Goal: Task Accomplishment & Management: Complete application form

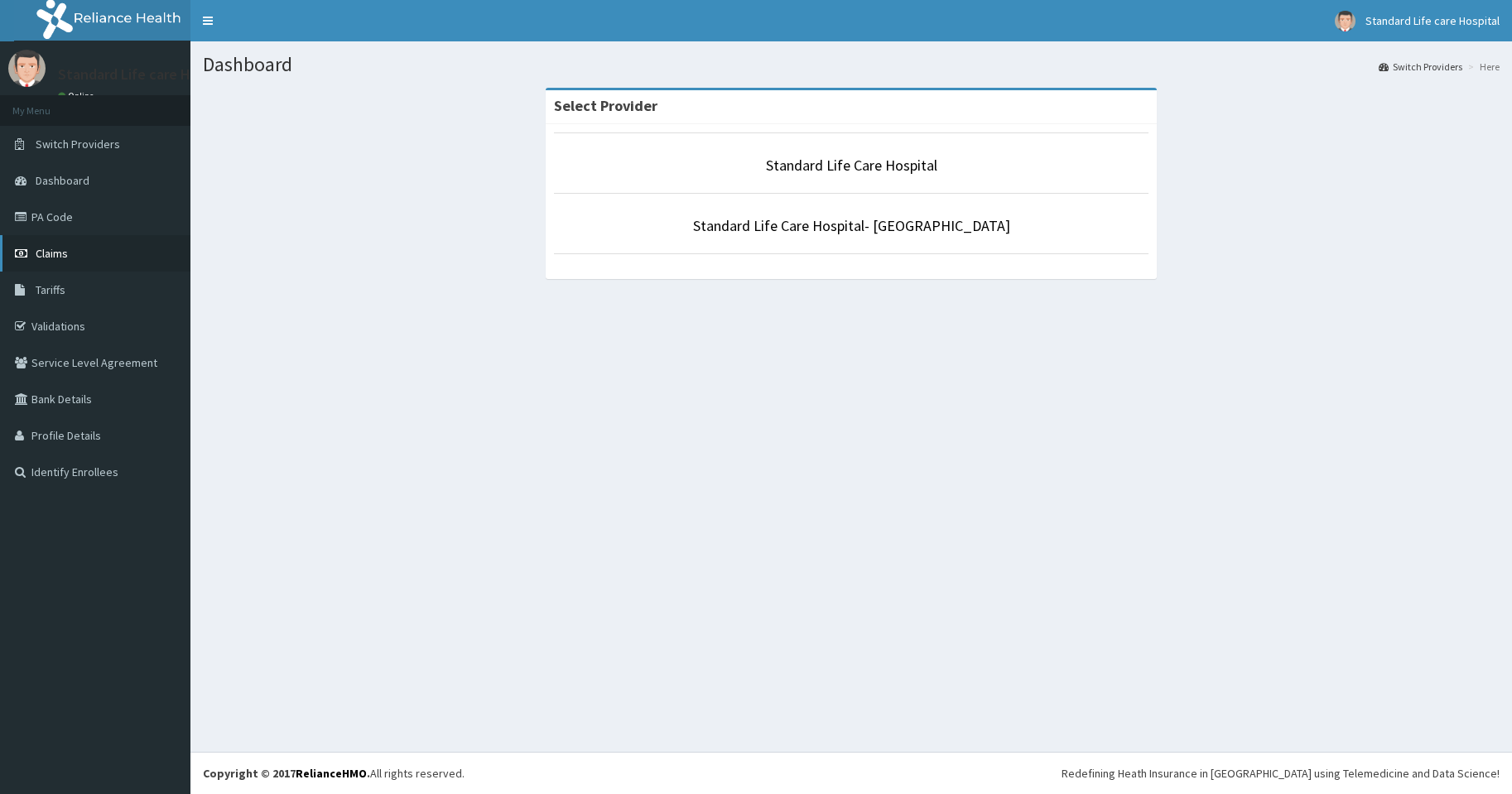
click at [51, 253] on span "Claims" at bounding box center [52, 253] width 33 height 15
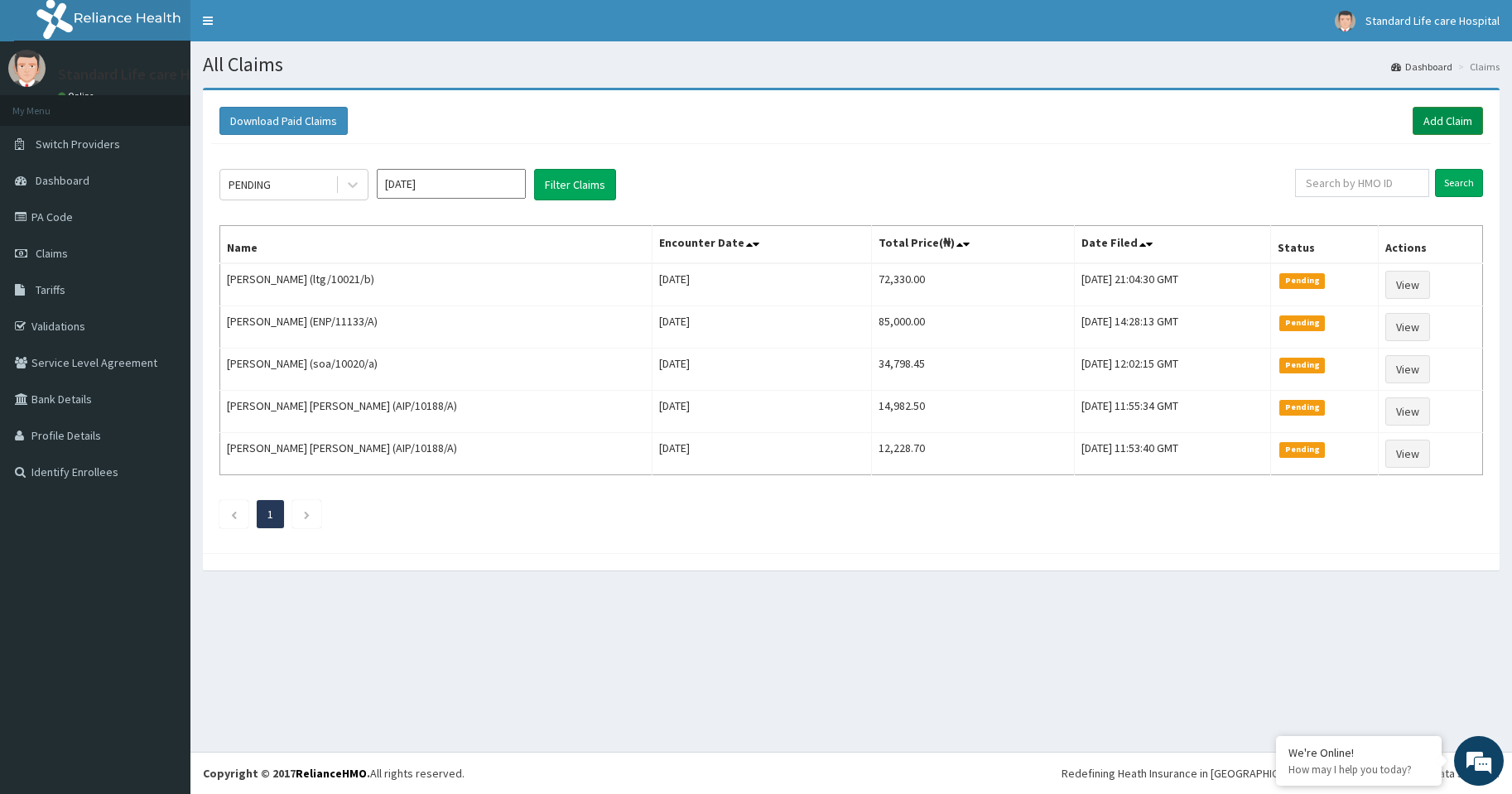
click at [1454, 121] on link "Add Claim" at bounding box center [1448, 121] width 70 height 28
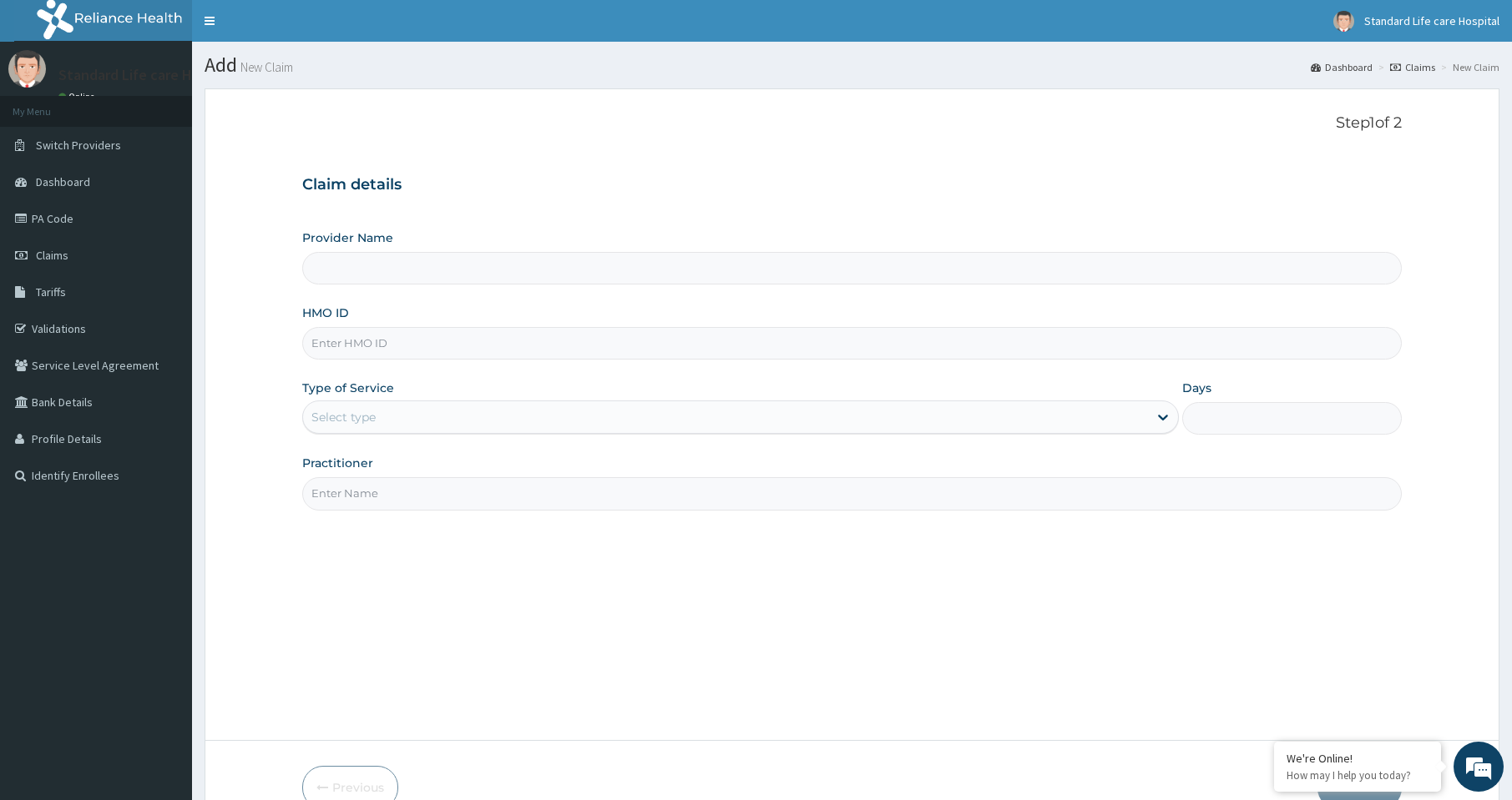
type input "Standard Life Care Hospital"
click at [345, 343] on input "HMO ID" at bounding box center [852, 344] width 1100 height 33
type input "CYU/10013/A"
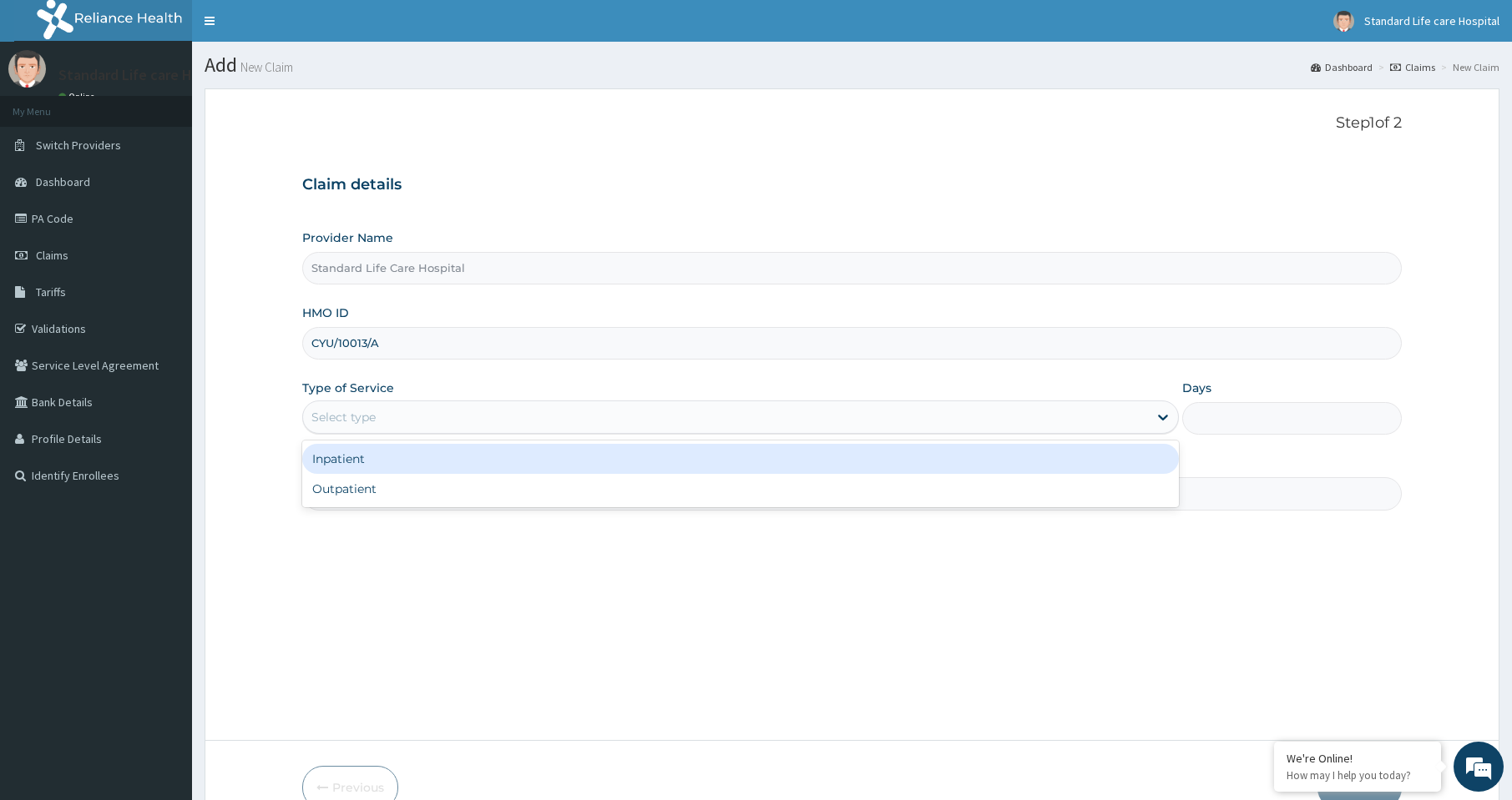
click at [424, 424] on div "Select type" at bounding box center [726, 416] width 845 height 27
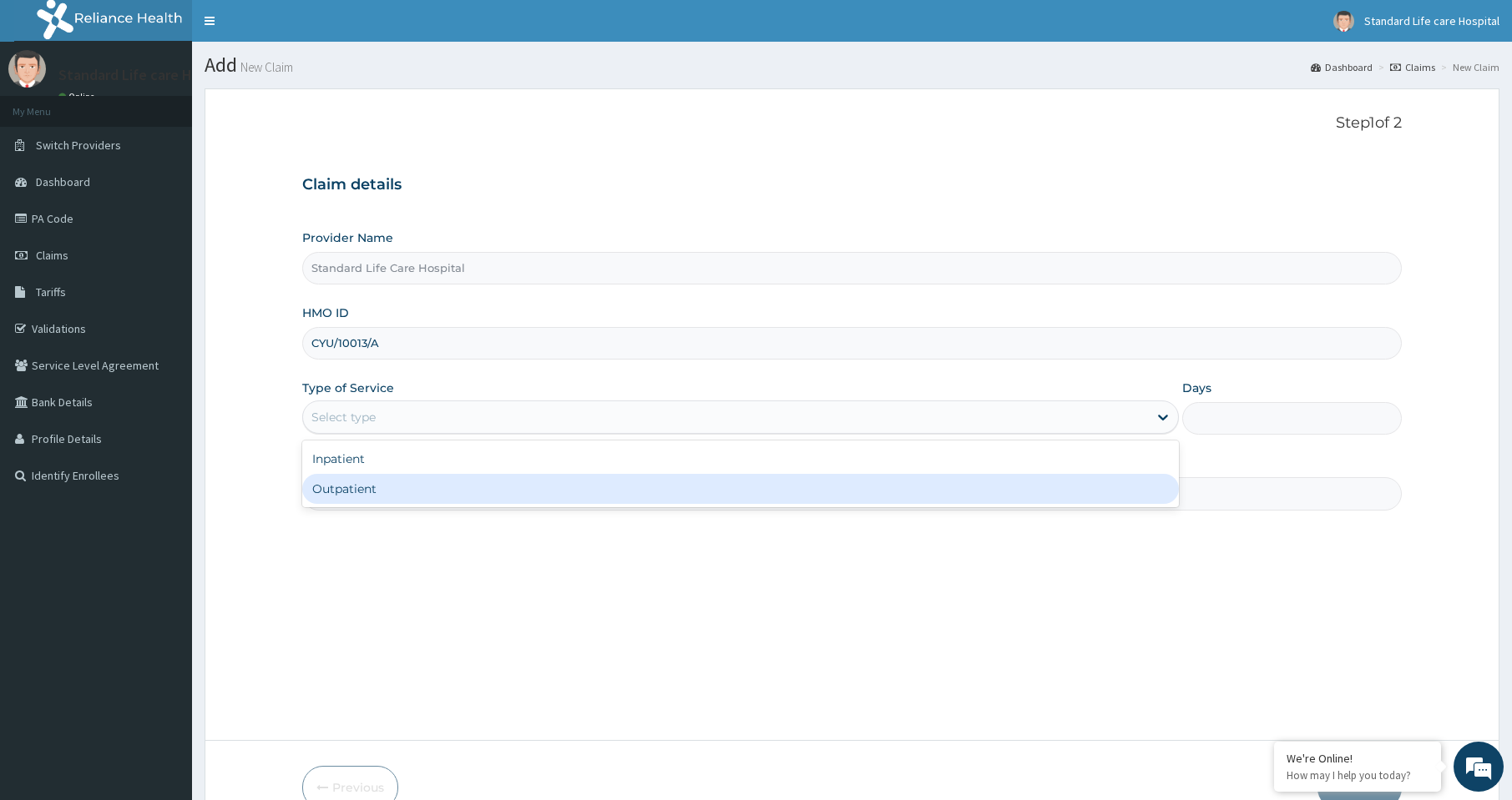
click at [411, 490] on div "Outpatient" at bounding box center [741, 489] width 876 height 30
type input "1"
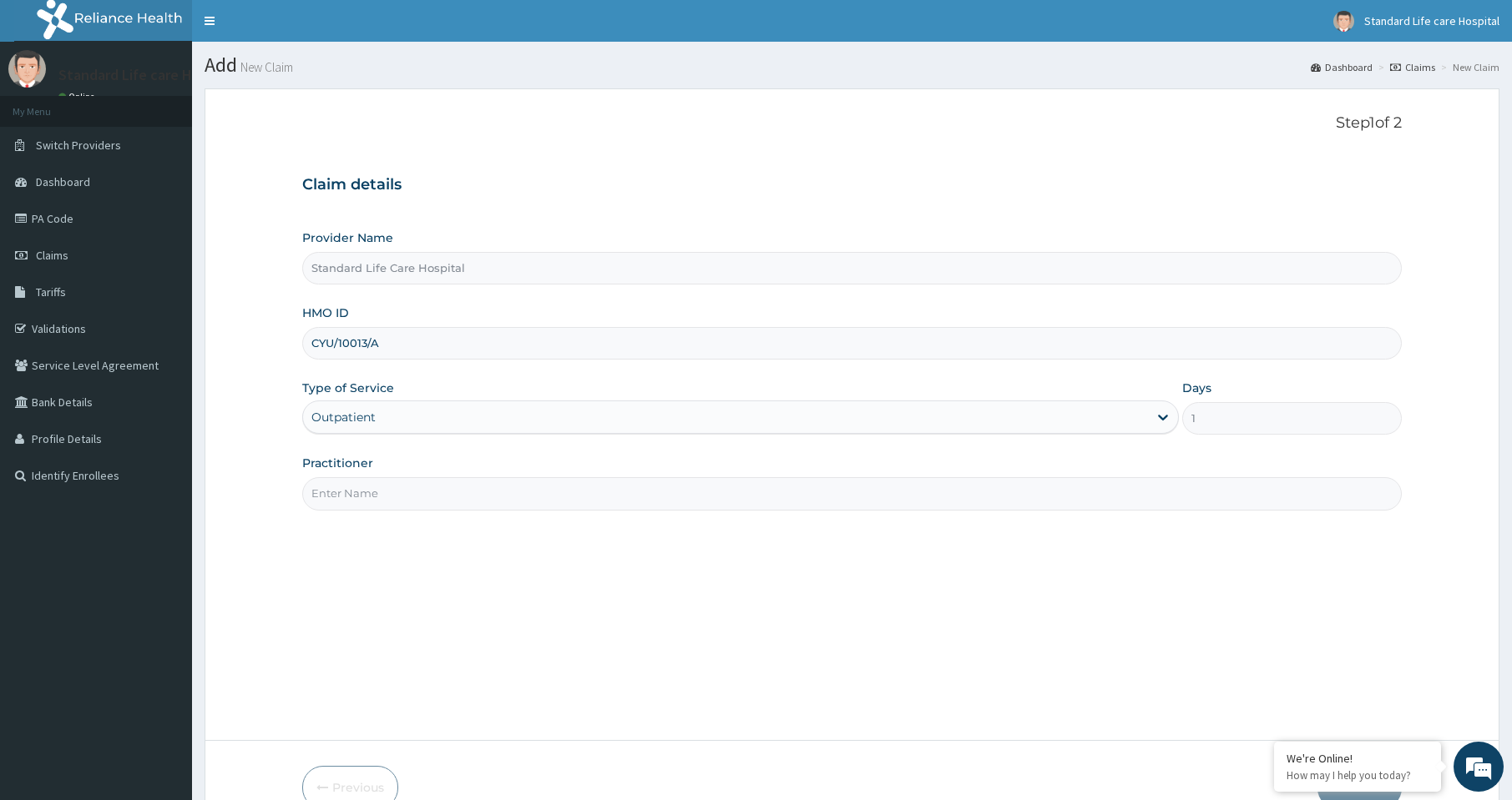
click at [459, 495] on input "Practitioner" at bounding box center [852, 493] width 1100 height 33
type input "OLUWATOSIN"
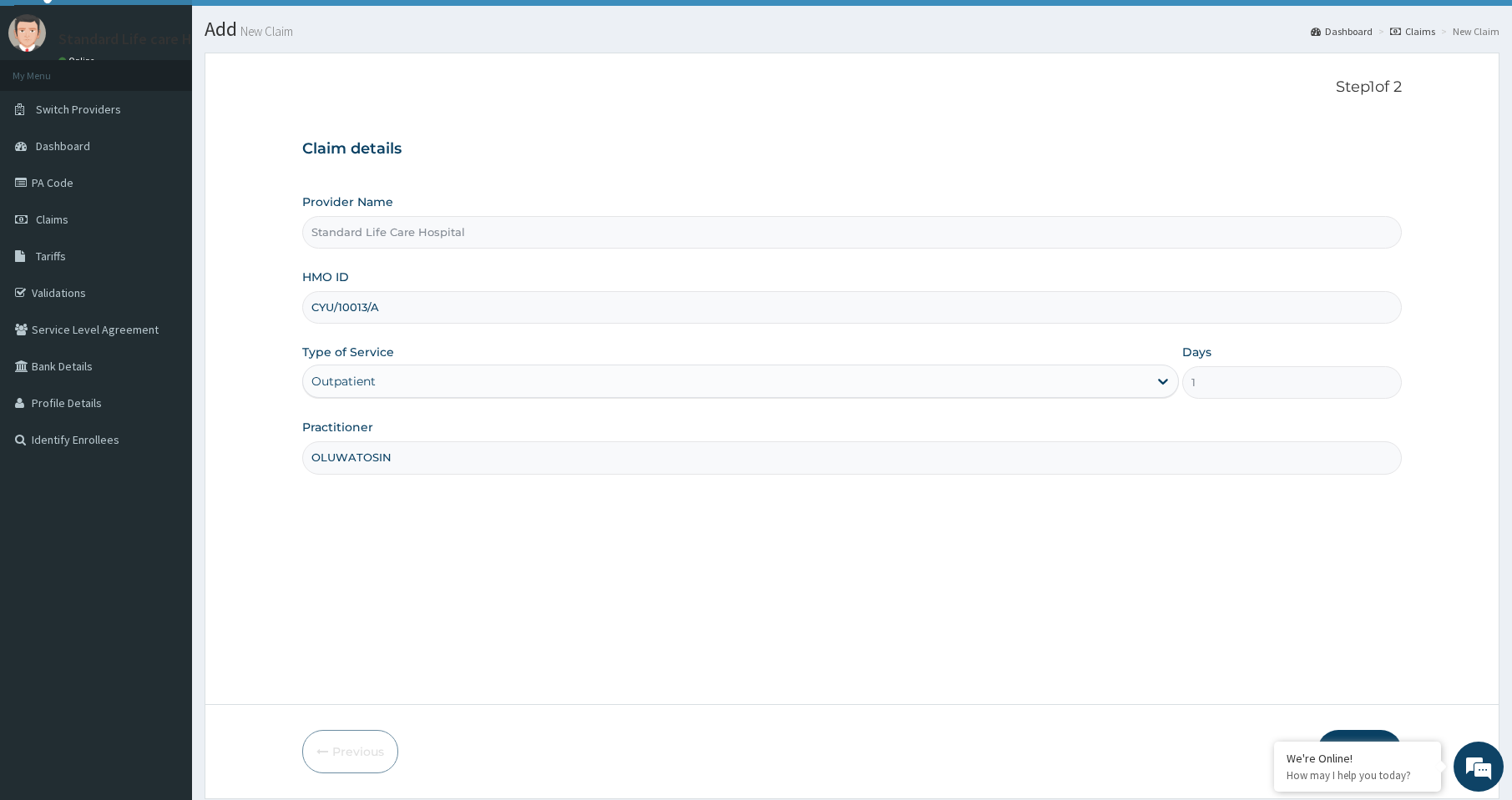
scroll to position [90, 0]
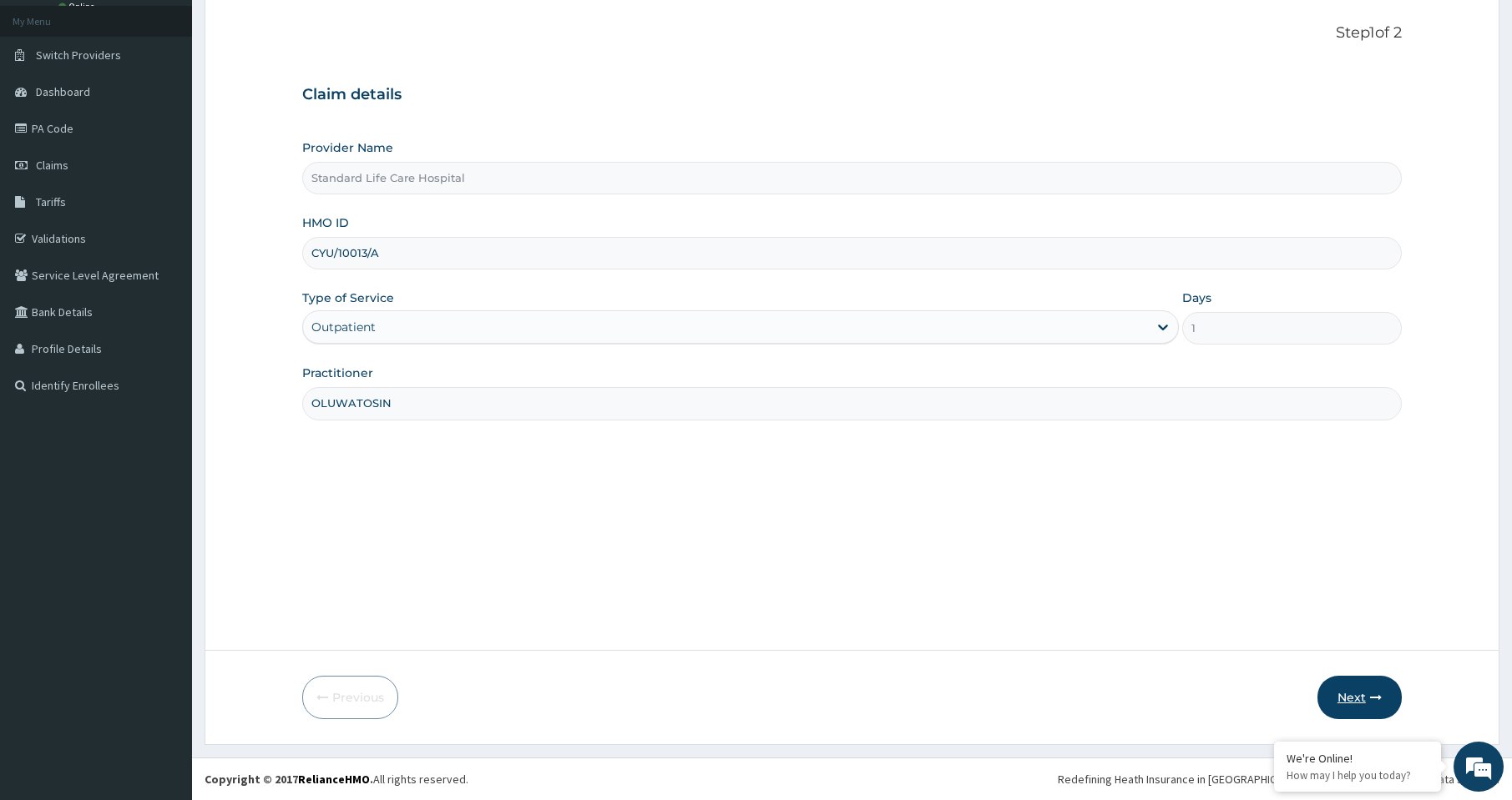
click at [1345, 688] on button "Next" at bounding box center [1360, 697] width 84 height 43
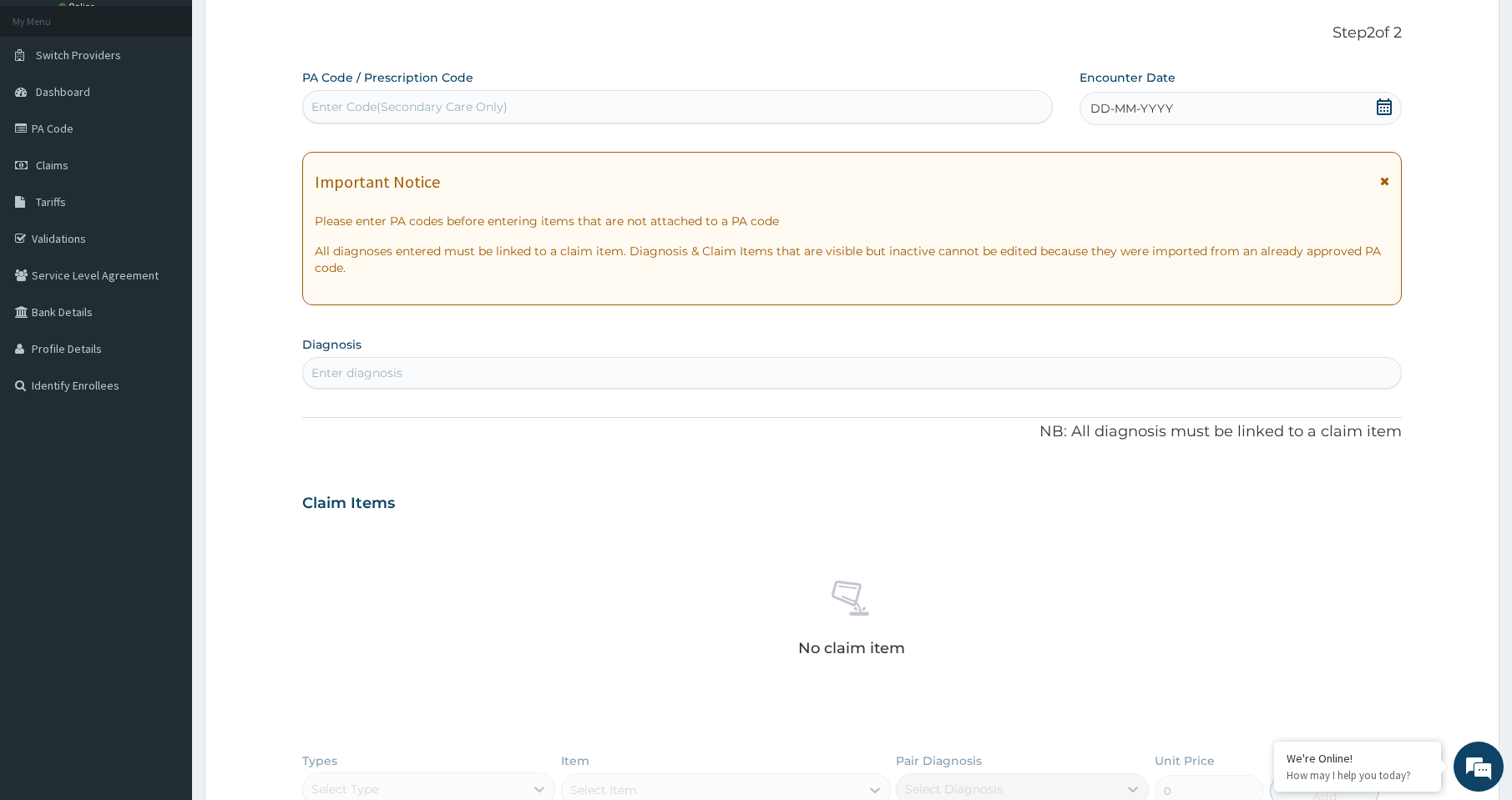
click at [1387, 109] on icon at bounding box center [1384, 107] width 17 height 17
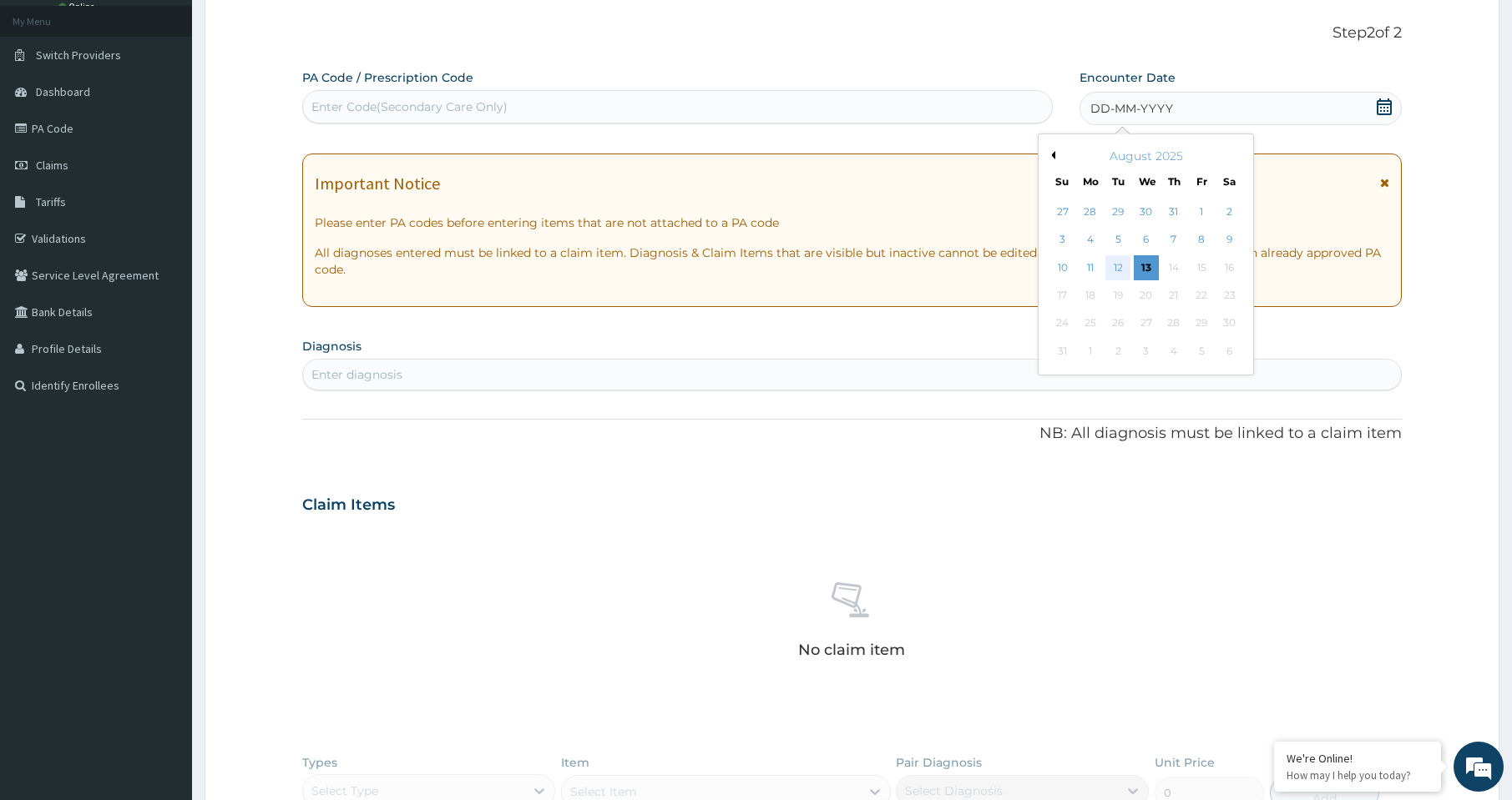
click at [1120, 268] on div "12" at bounding box center [1118, 268] width 25 height 25
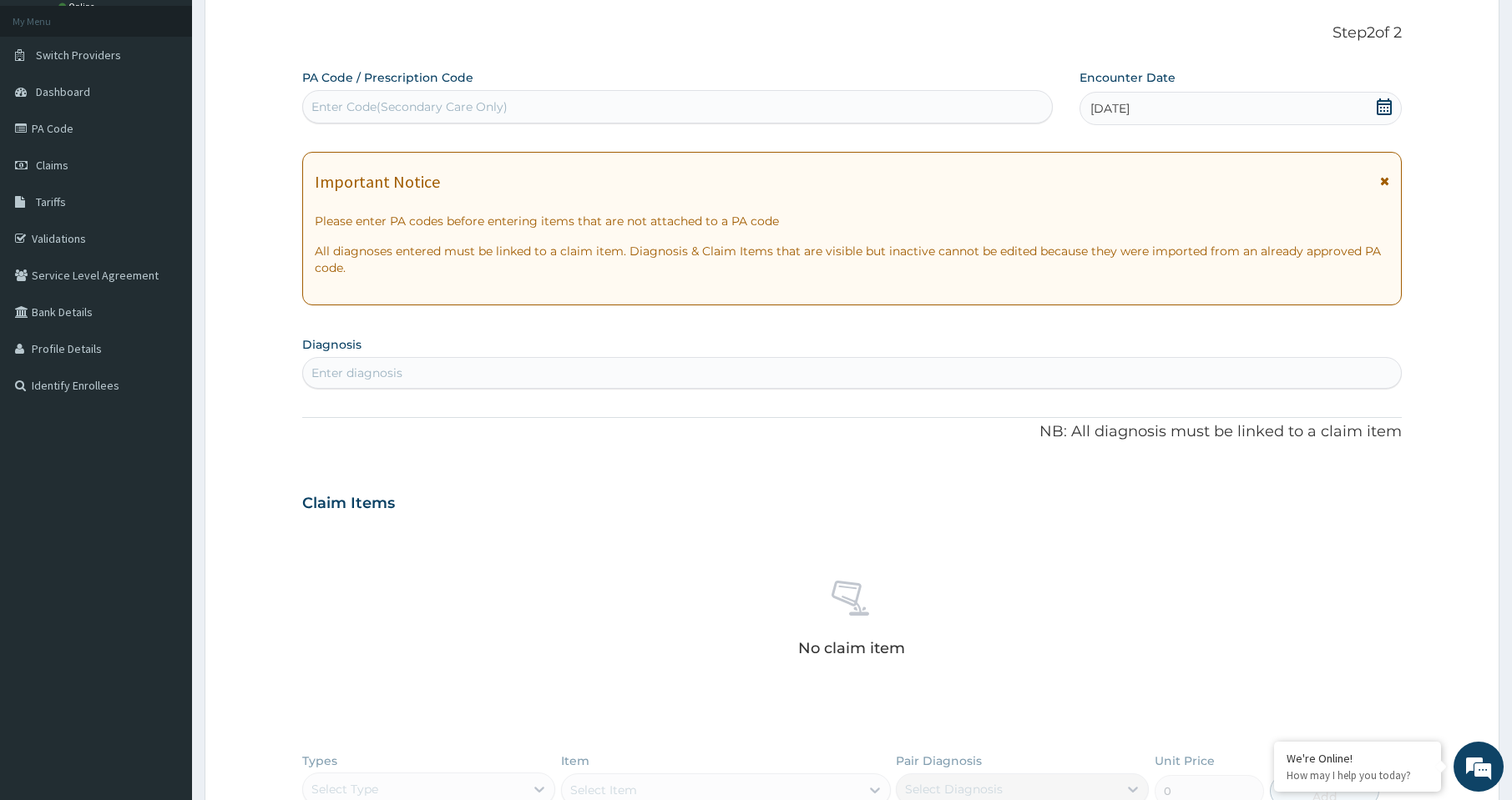
click at [830, 383] on div "Enter diagnosis" at bounding box center [851, 373] width 1098 height 27
type input "FURUN"
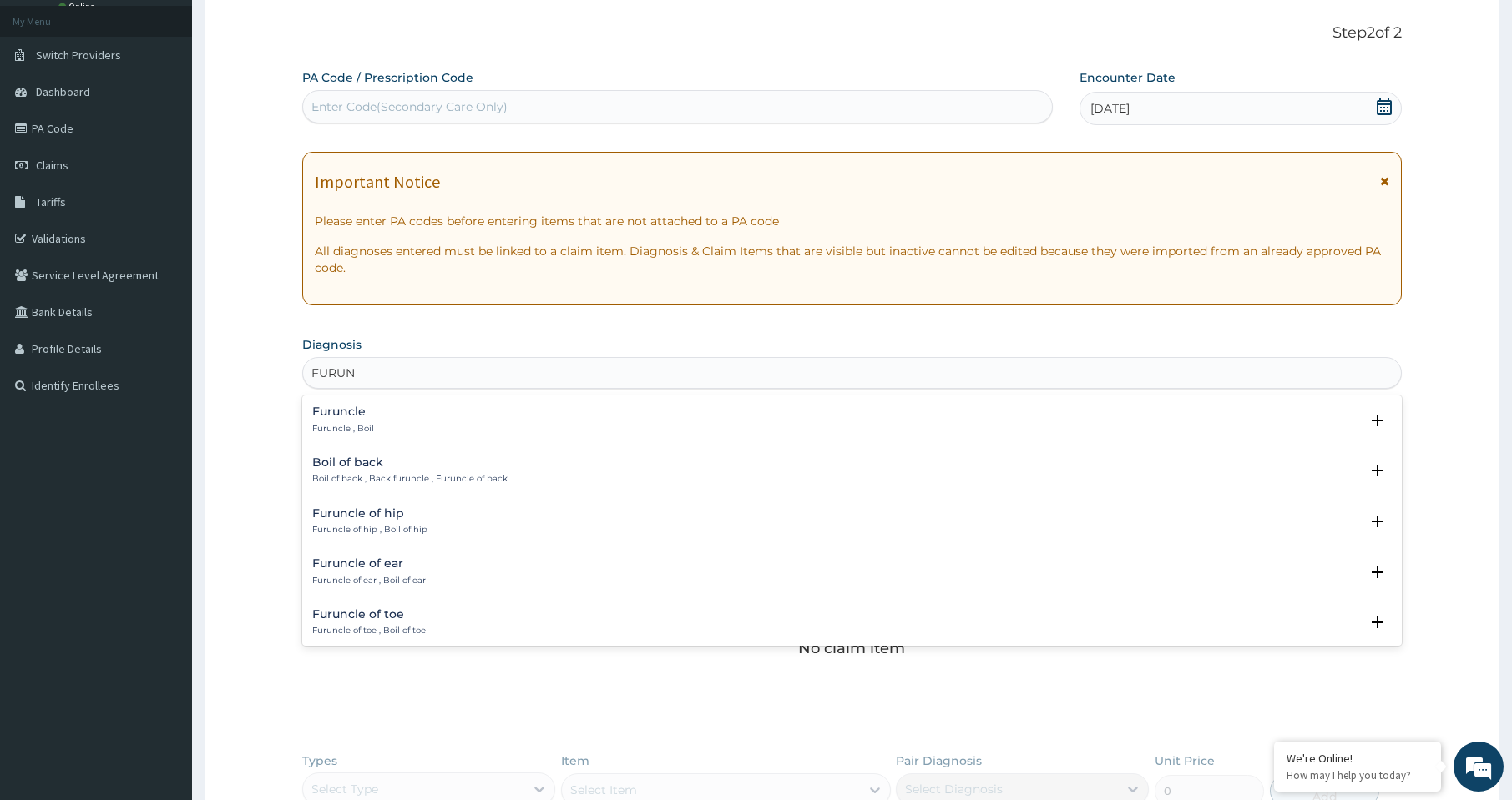
click at [359, 412] on h4 "Furuncle" at bounding box center [344, 411] width 62 height 13
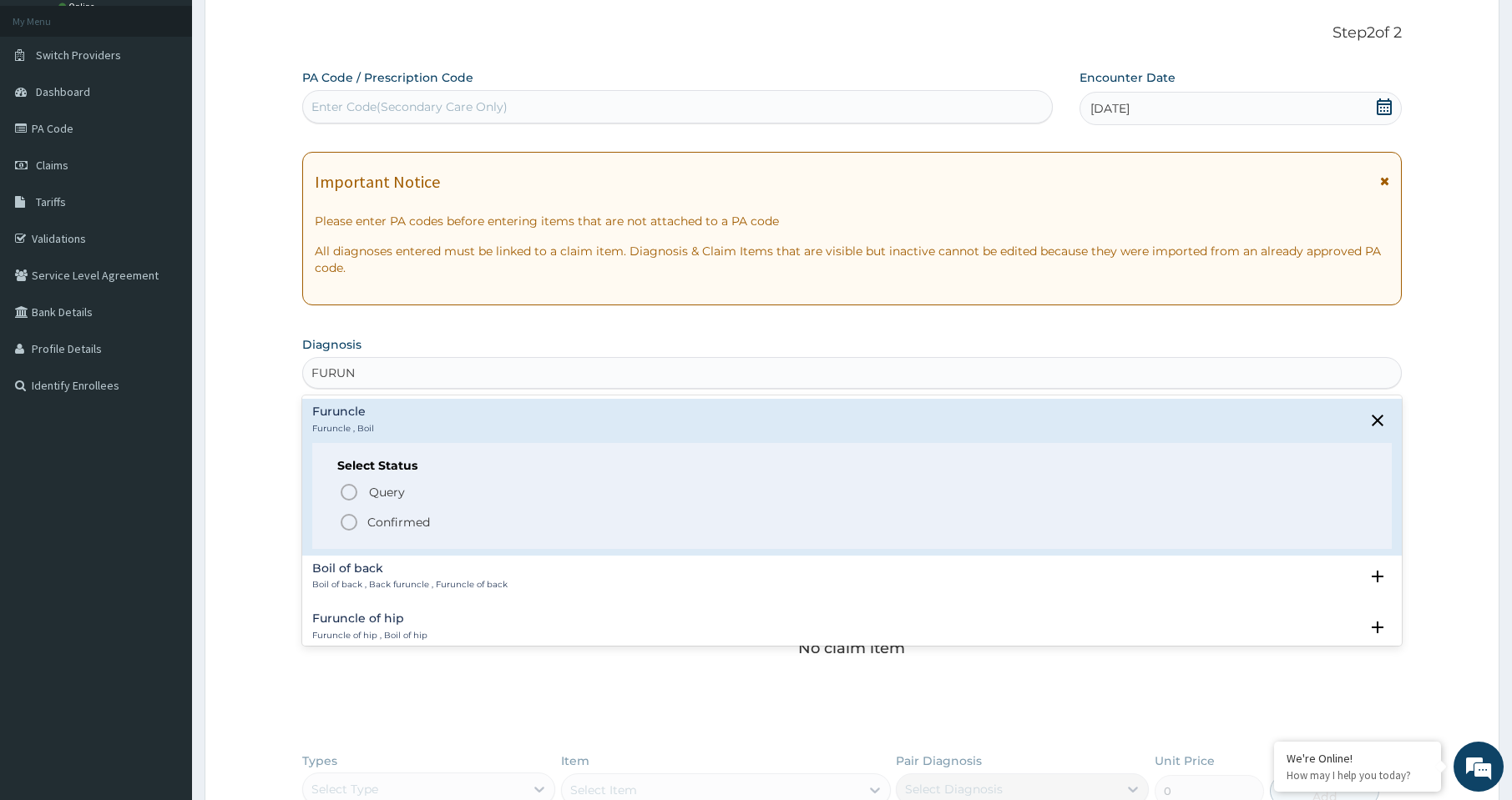
click at [353, 519] on icon "status option filled" at bounding box center [349, 522] width 20 height 20
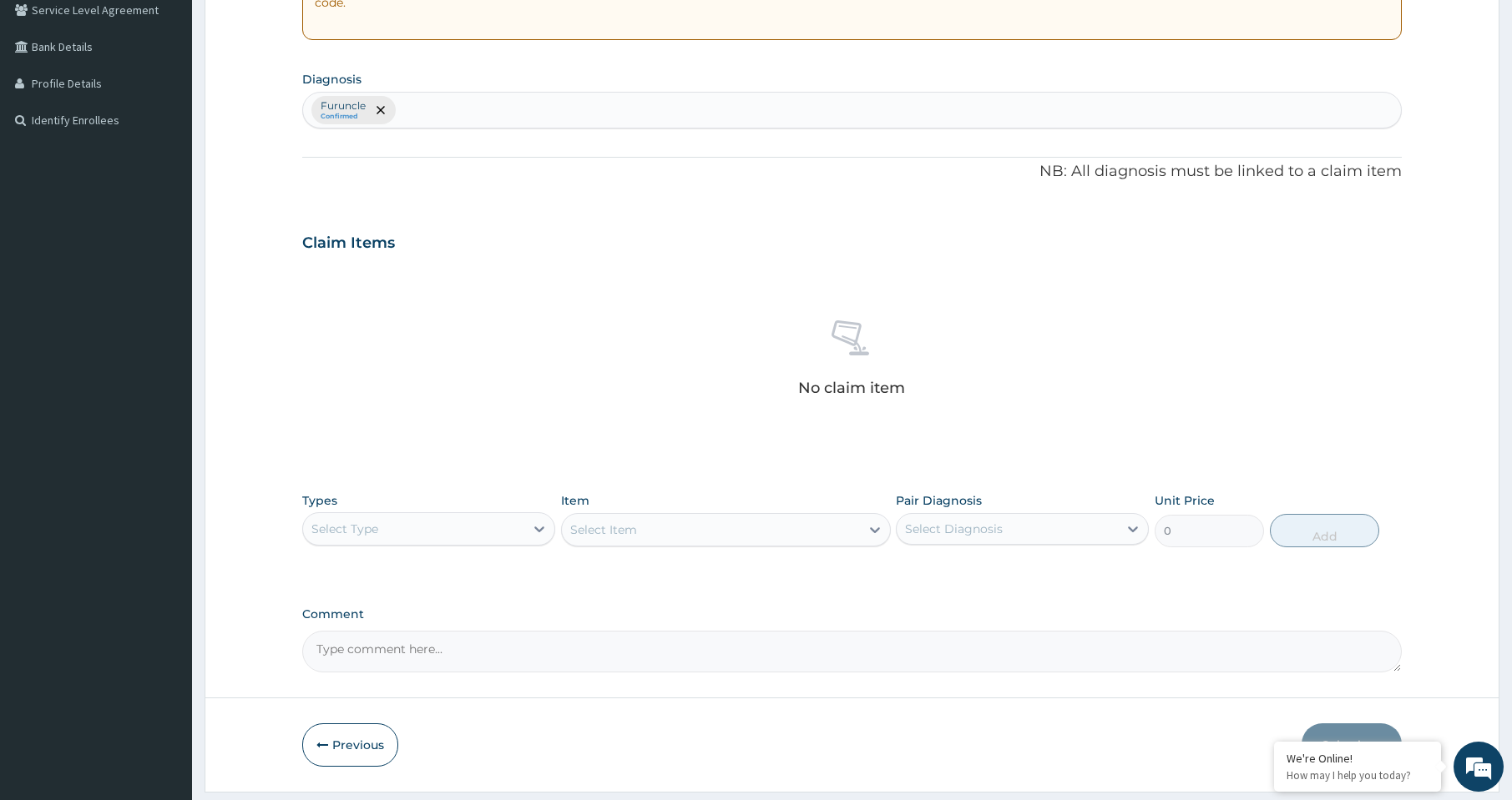
scroll to position [369, 0]
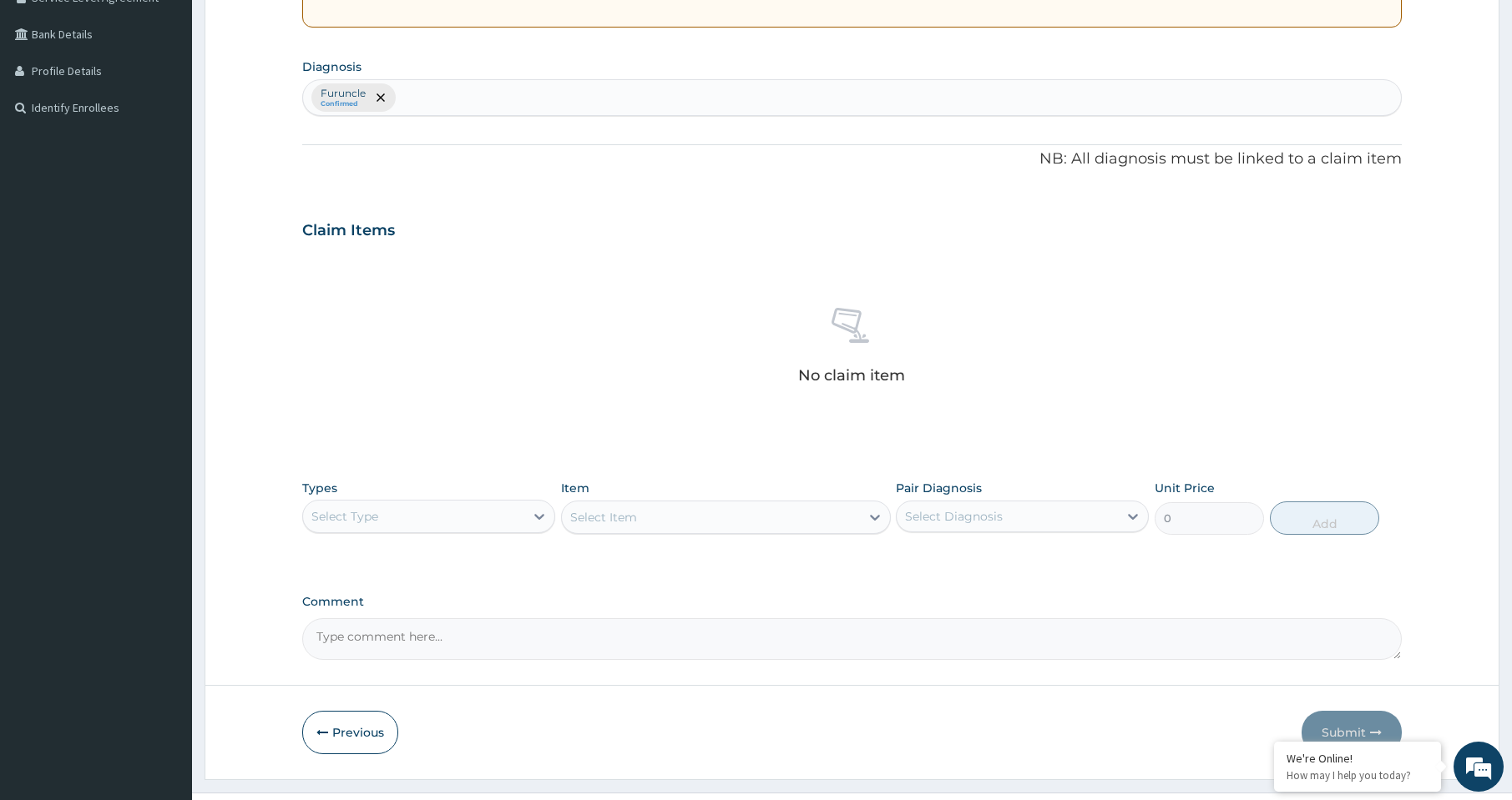
click at [384, 525] on div "Select Type" at bounding box center [413, 516] width 221 height 27
click at [375, 616] on div "Procedures" at bounding box center [429, 618] width 253 height 30
click at [641, 515] on div "Select Item" at bounding box center [727, 516] width 330 height 33
click at [723, 525] on div "Select Item" at bounding box center [711, 517] width 298 height 27
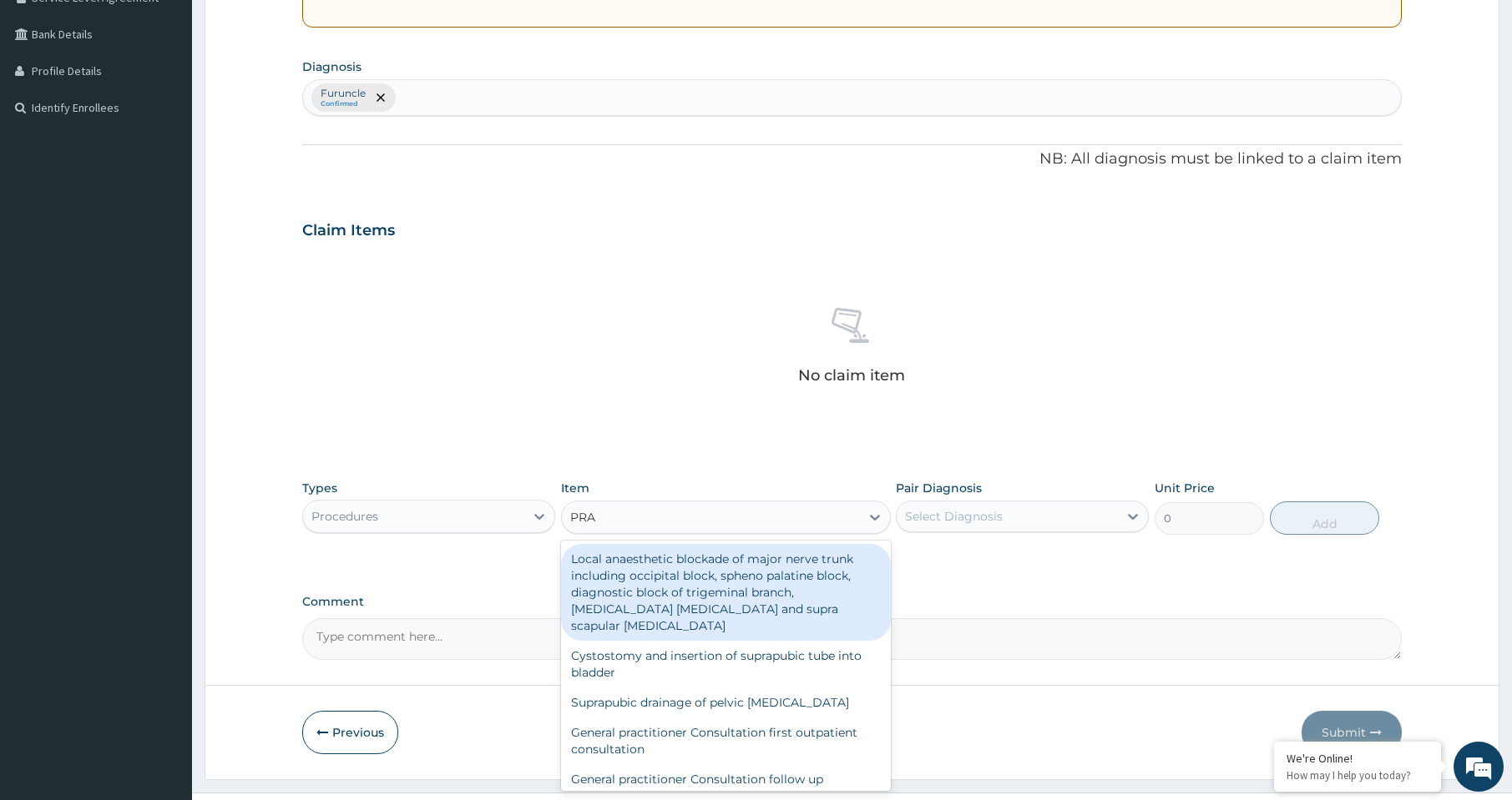
type input "PRAC"
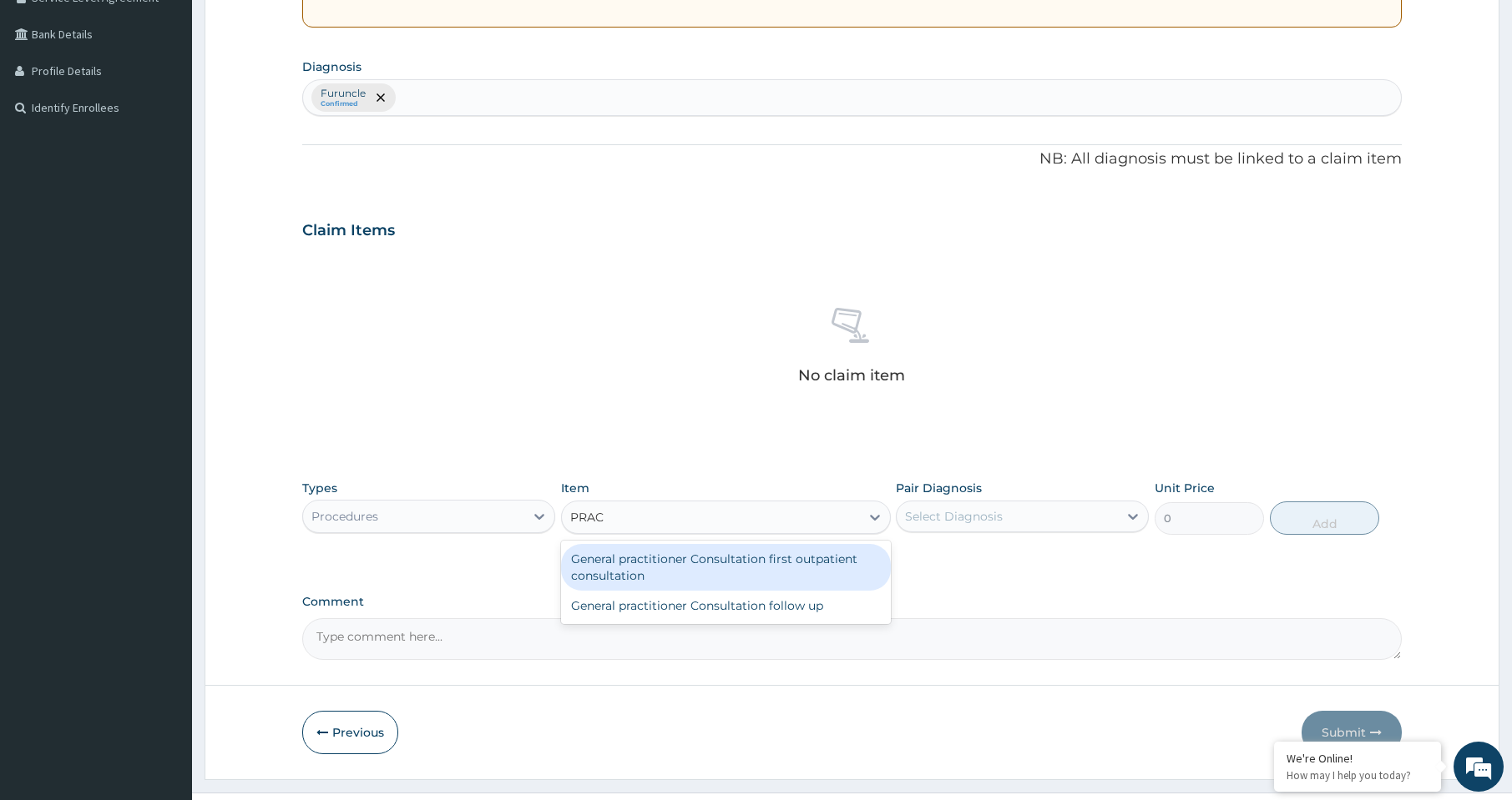
click at [740, 562] on div "General practitioner Consultation first outpatient consultation" at bounding box center [727, 567] width 330 height 47
type input "3000"
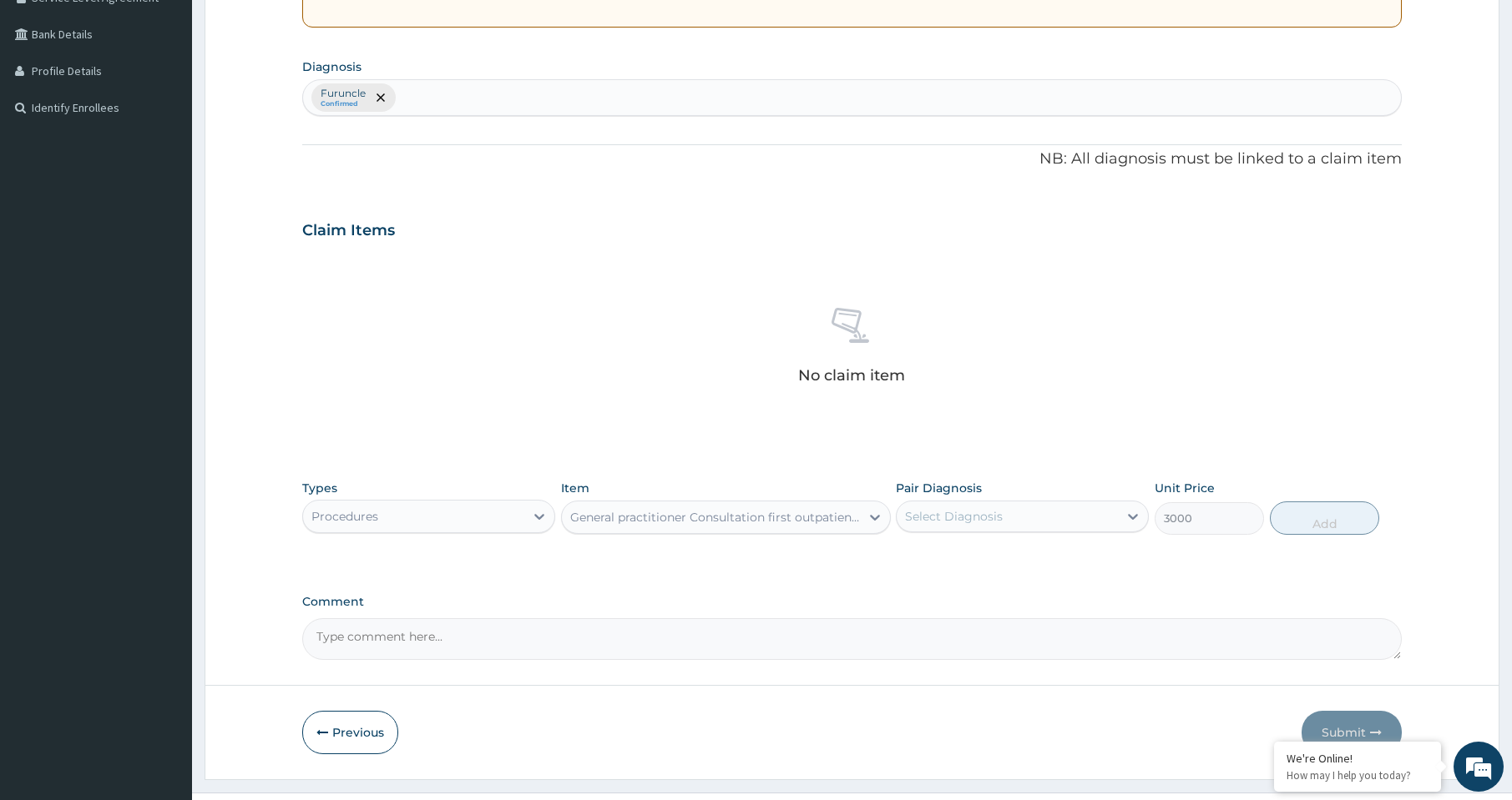
click at [976, 520] on div "Select Diagnosis" at bounding box center [954, 516] width 98 height 17
click at [967, 556] on label "Furuncle" at bounding box center [949, 557] width 53 height 17
checkbox input "true"
click at [1334, 521] on button "Add" at bounding box center [1325, 517] width 110 height 33
type input "0"
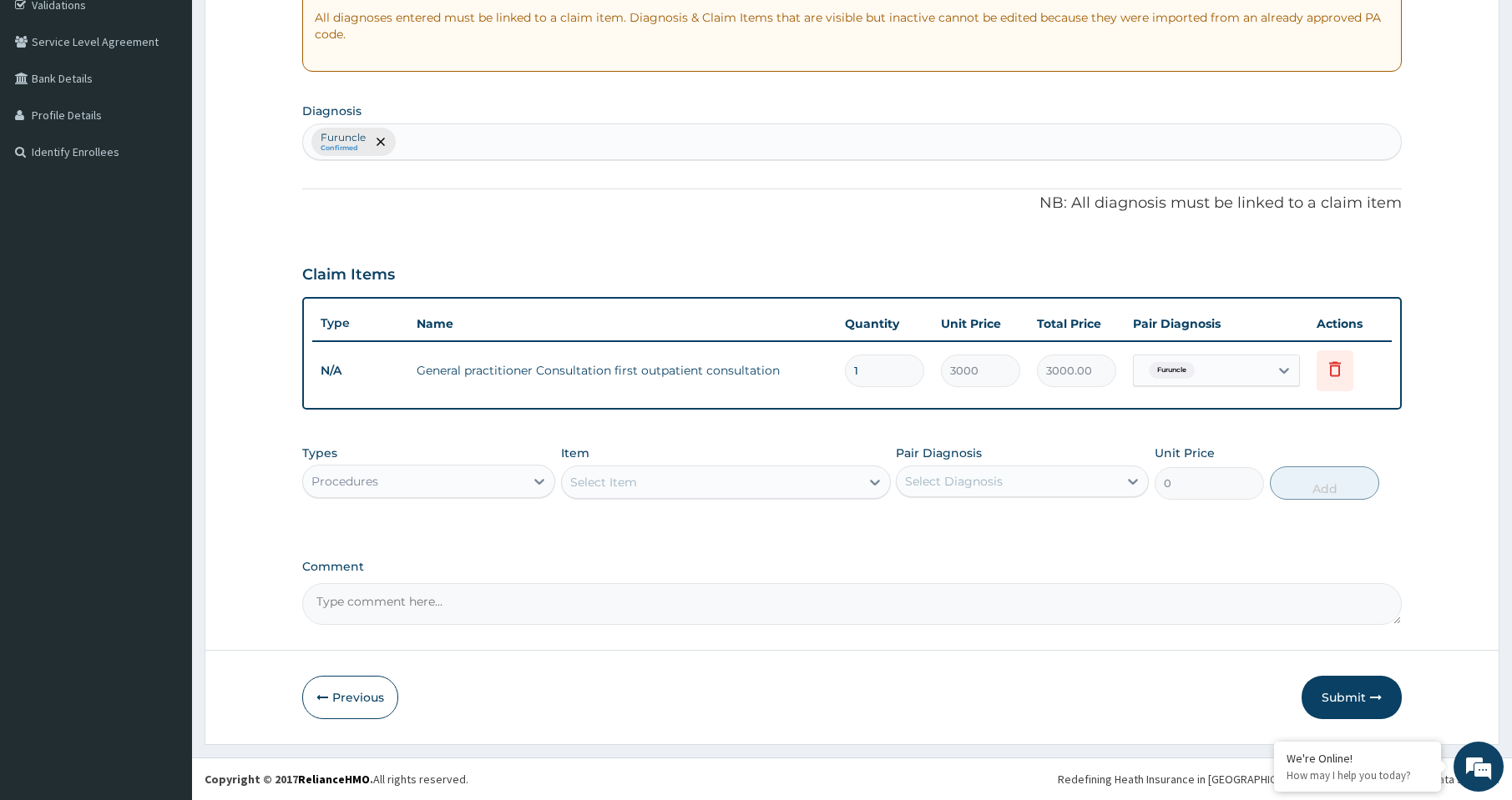
scroll to position [324, 0]
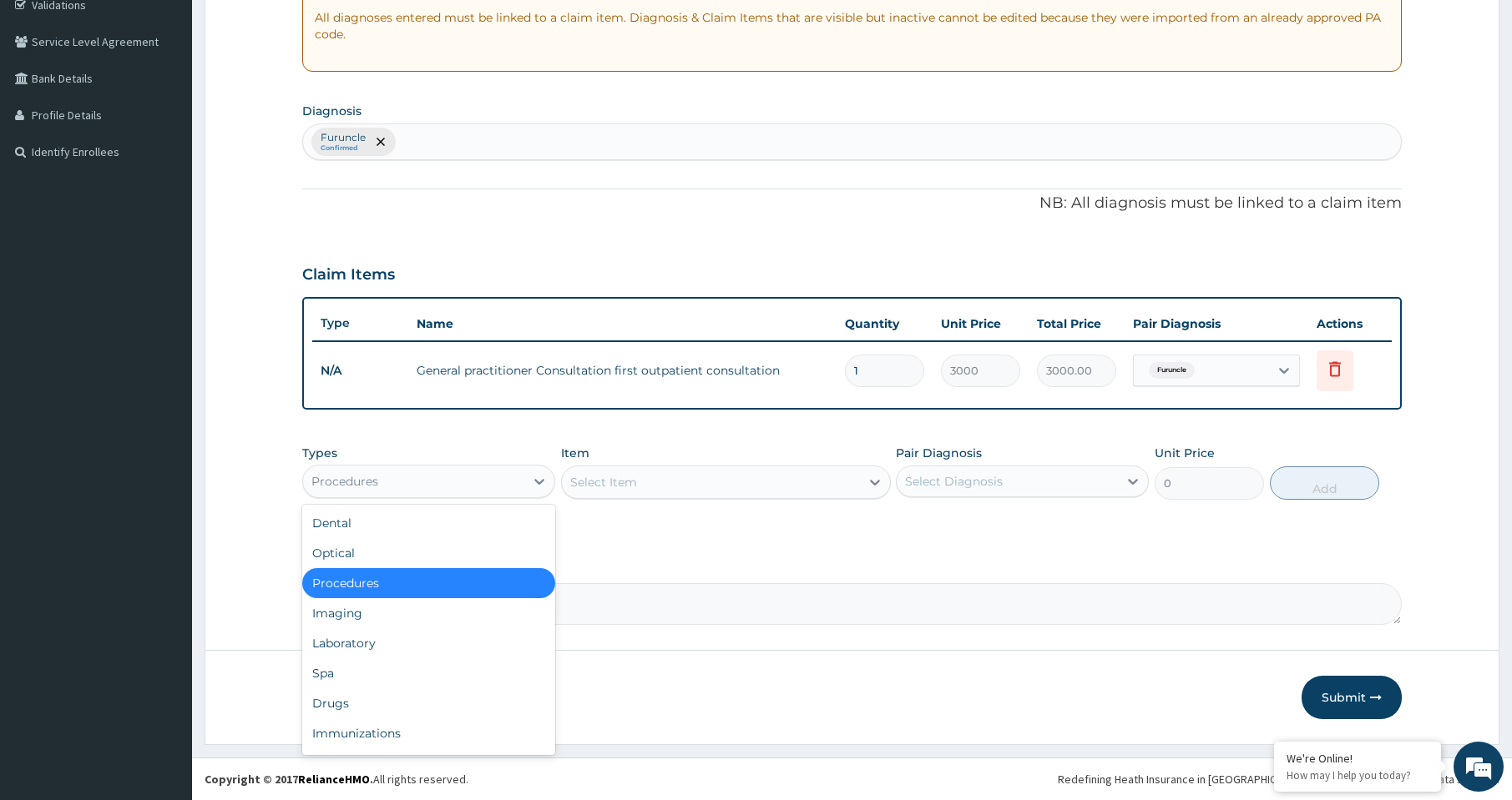
click at [458, 485] on div "Procedures" at bounding box center [413, 481] width 221 height 27
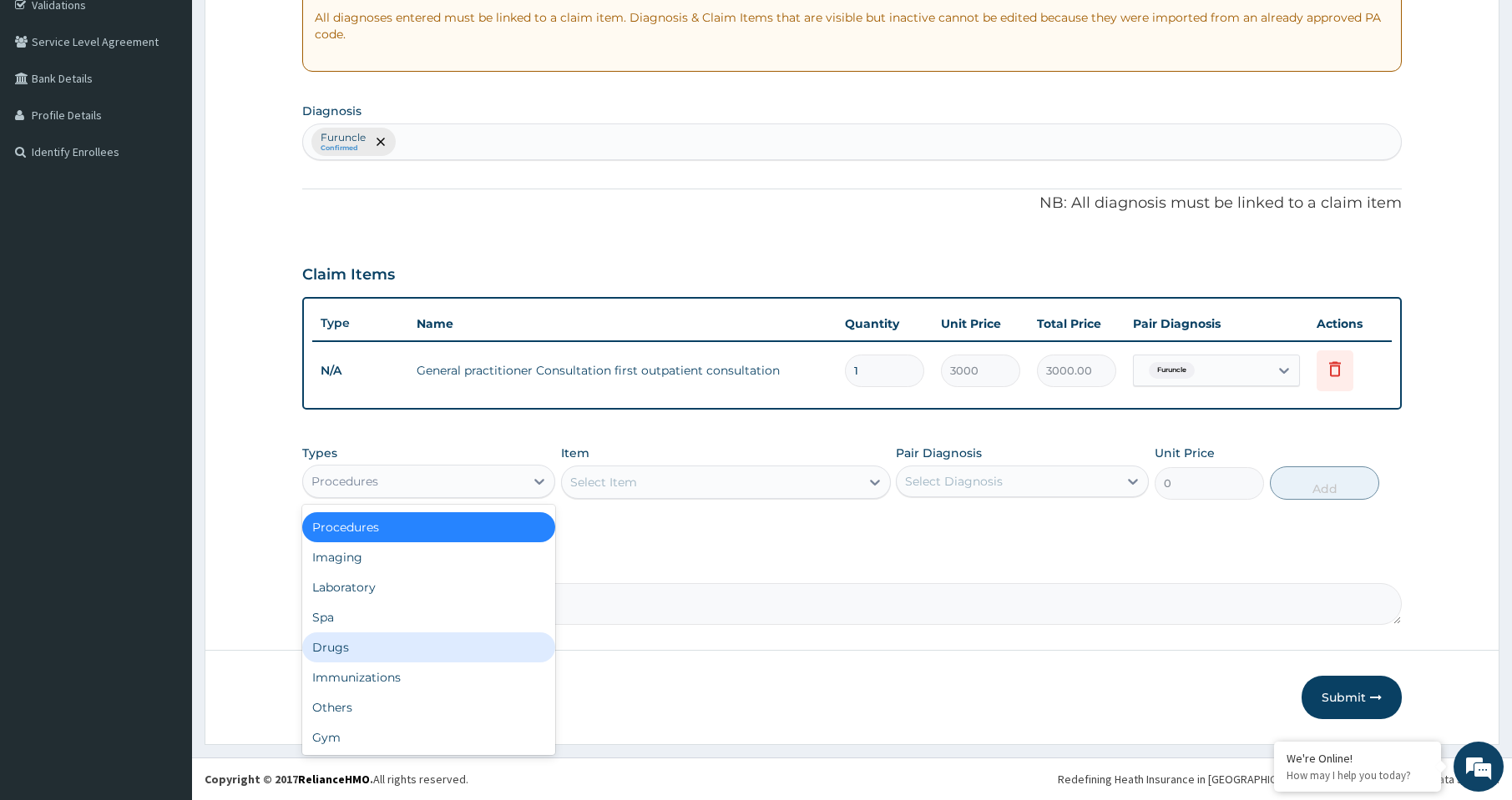
scroll to position [57, 0]
click at [381, 645] on div "Drugs" at bounding box center [429, 647] width 253 height 30
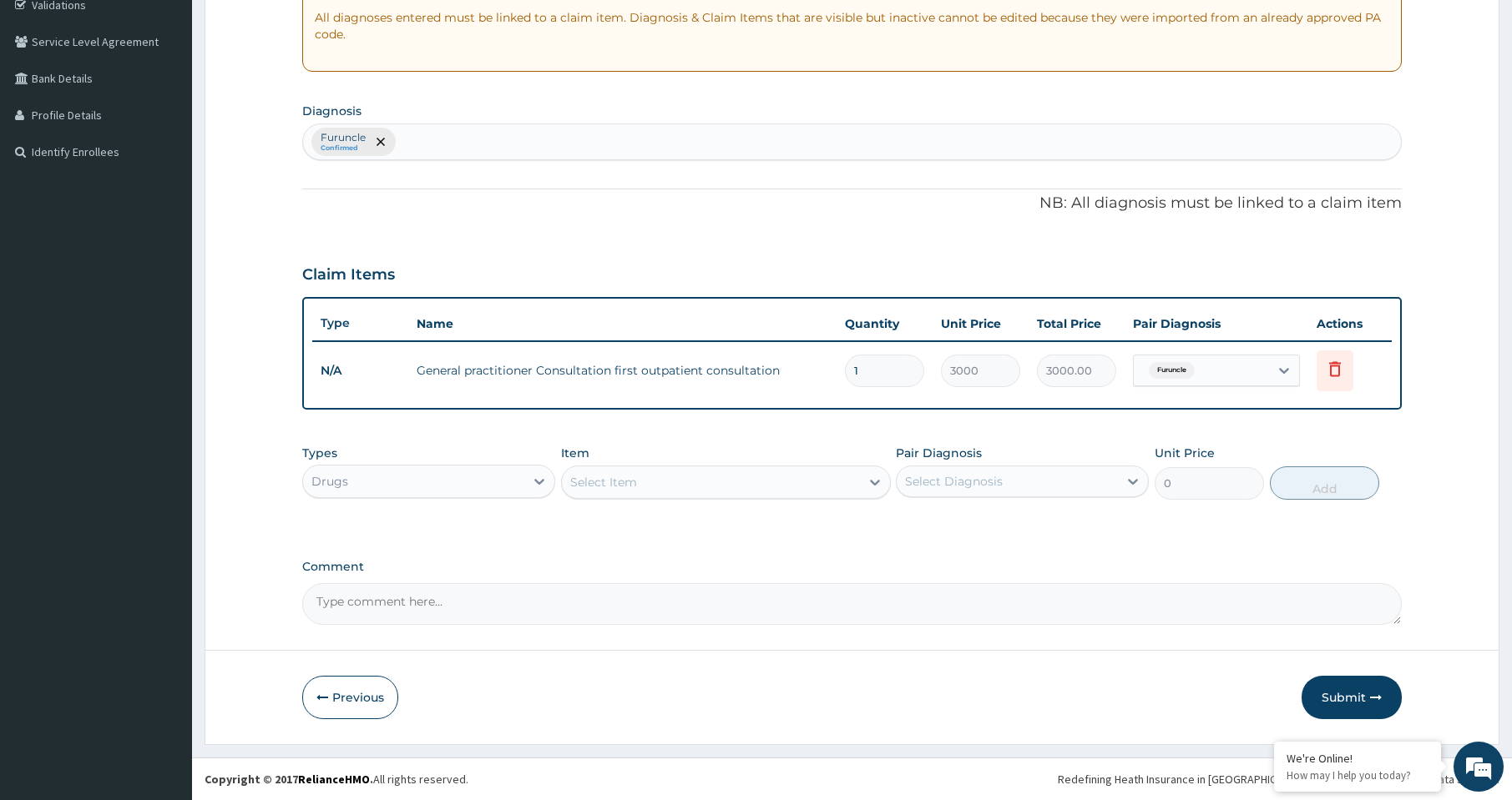
click at [712, 485] on div "Select Item" at bounding box center [711, 482] width 298 height 27
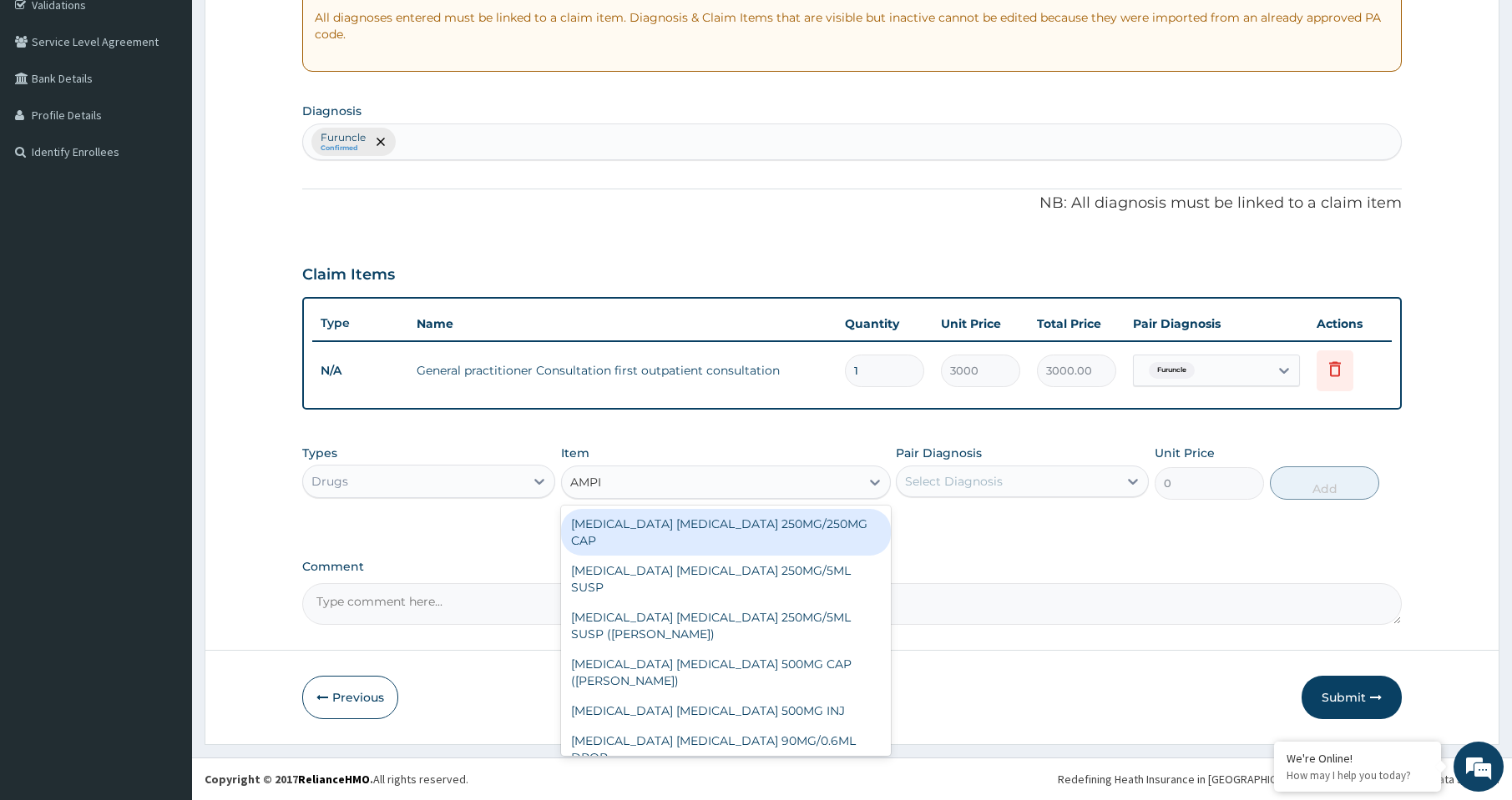
type input "AMPIC"
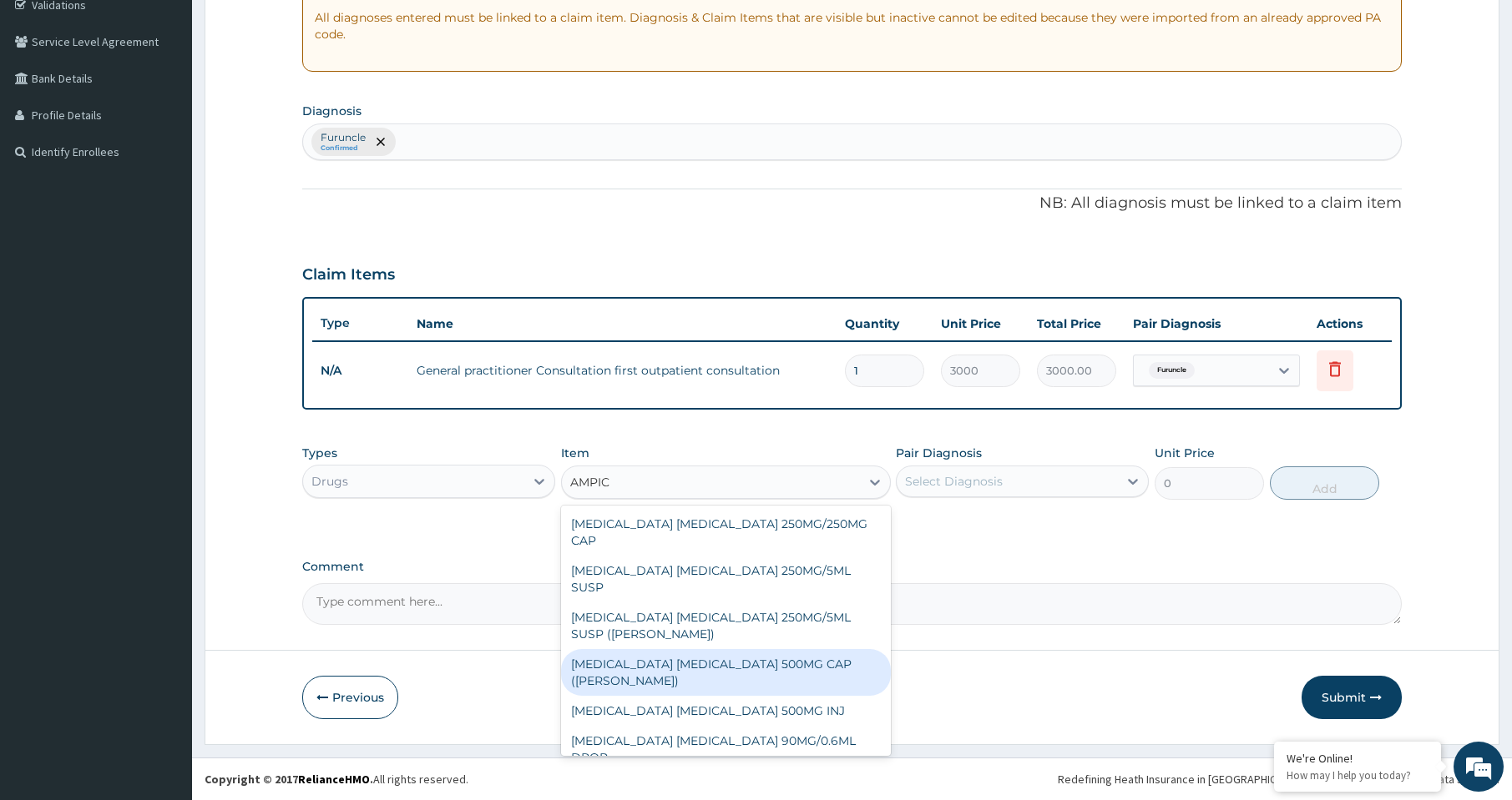
click at [717, 649] on div "AMPICILLIN CLOXACILLIN 500MG CAP (BEECHAM)" at bounding box center [727, 672] width 330 height 47
type input "122.92088"
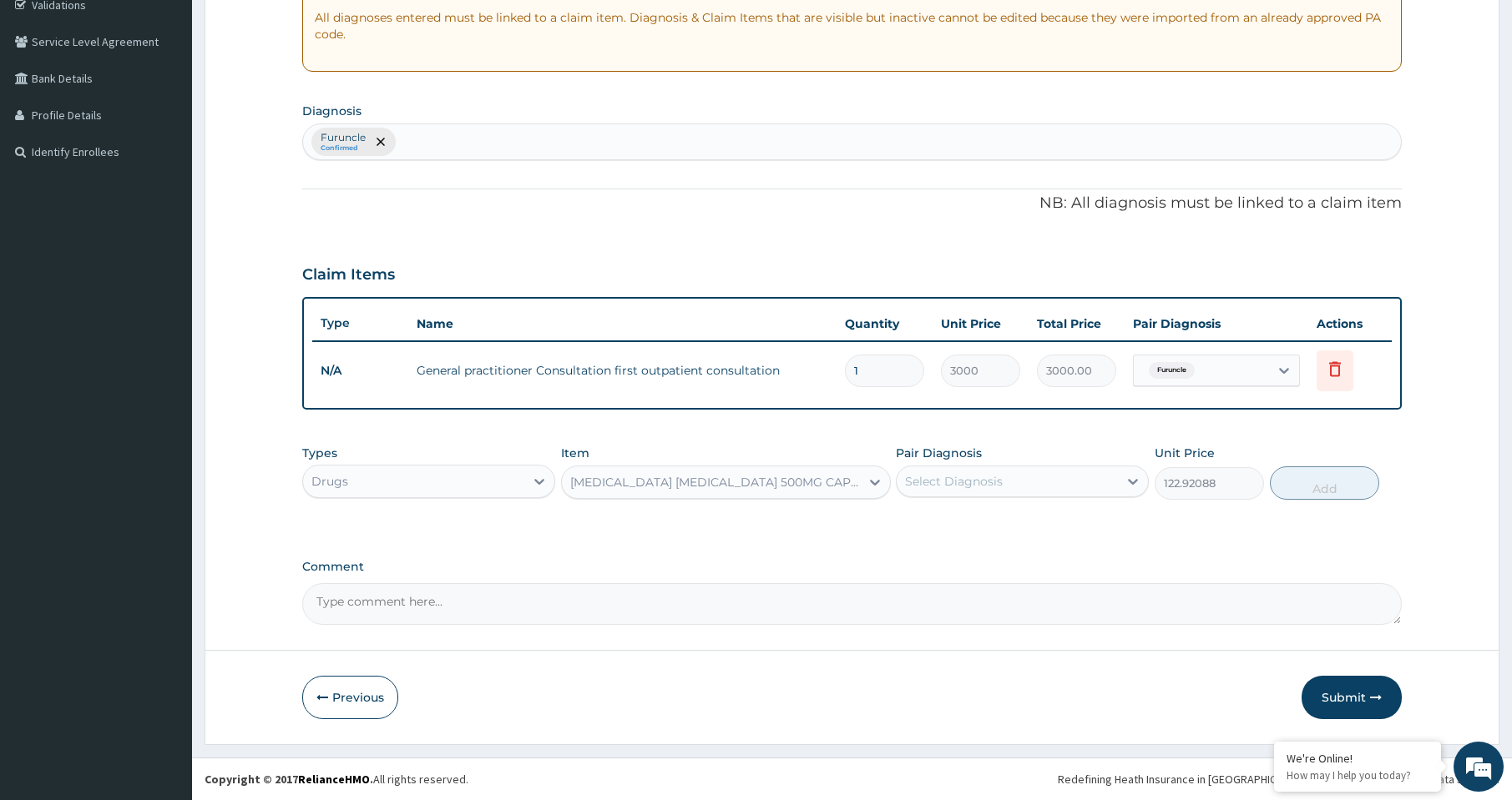
click at [842, 488] on div "AMPICILLIN CLOXACILLIN 500MG CAP (BEECHAM)" at bounding box center [717, 482] width 292 height 17
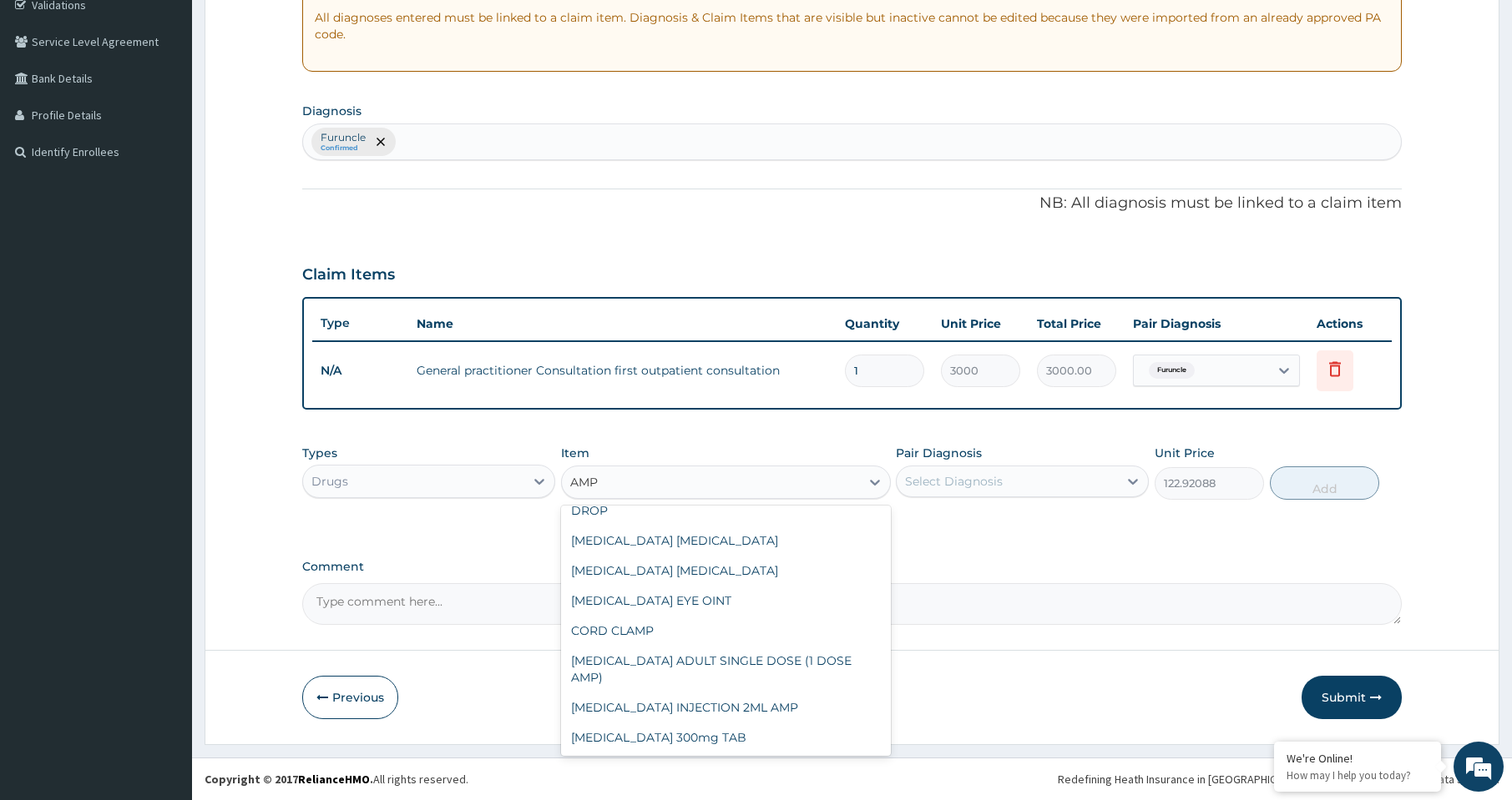
scroll to position [0, 0]
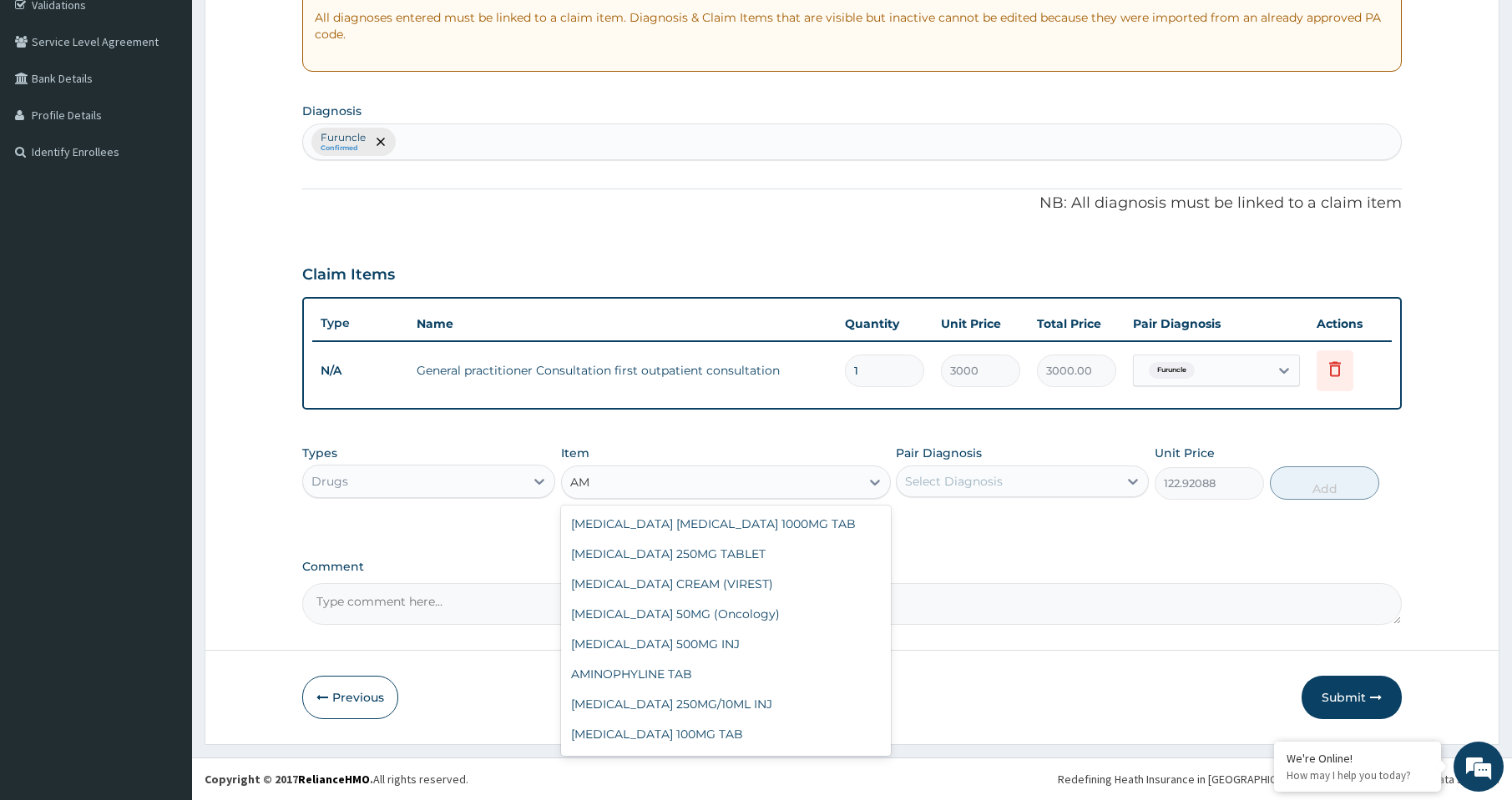
type input "A"
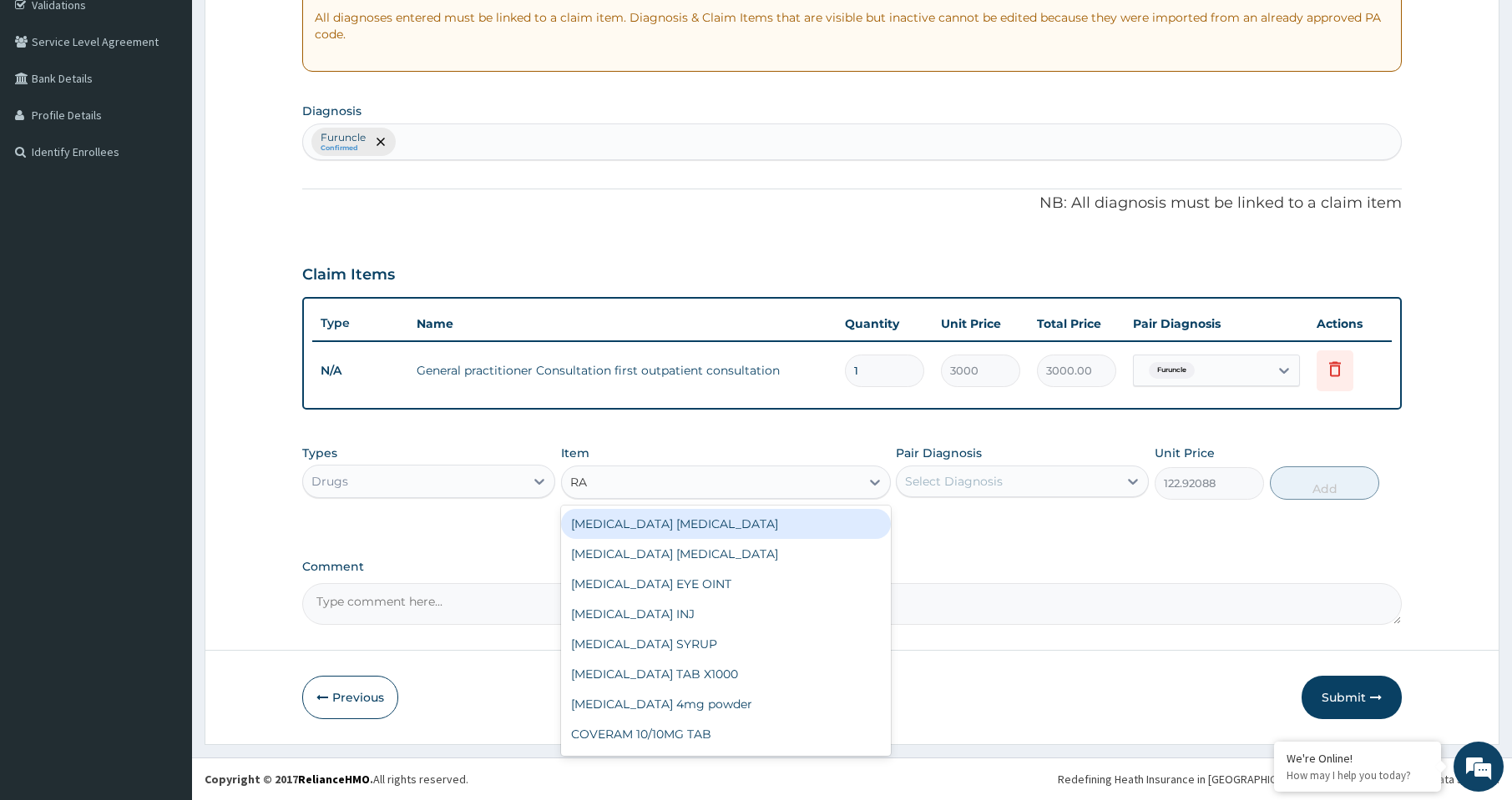
type input "R"
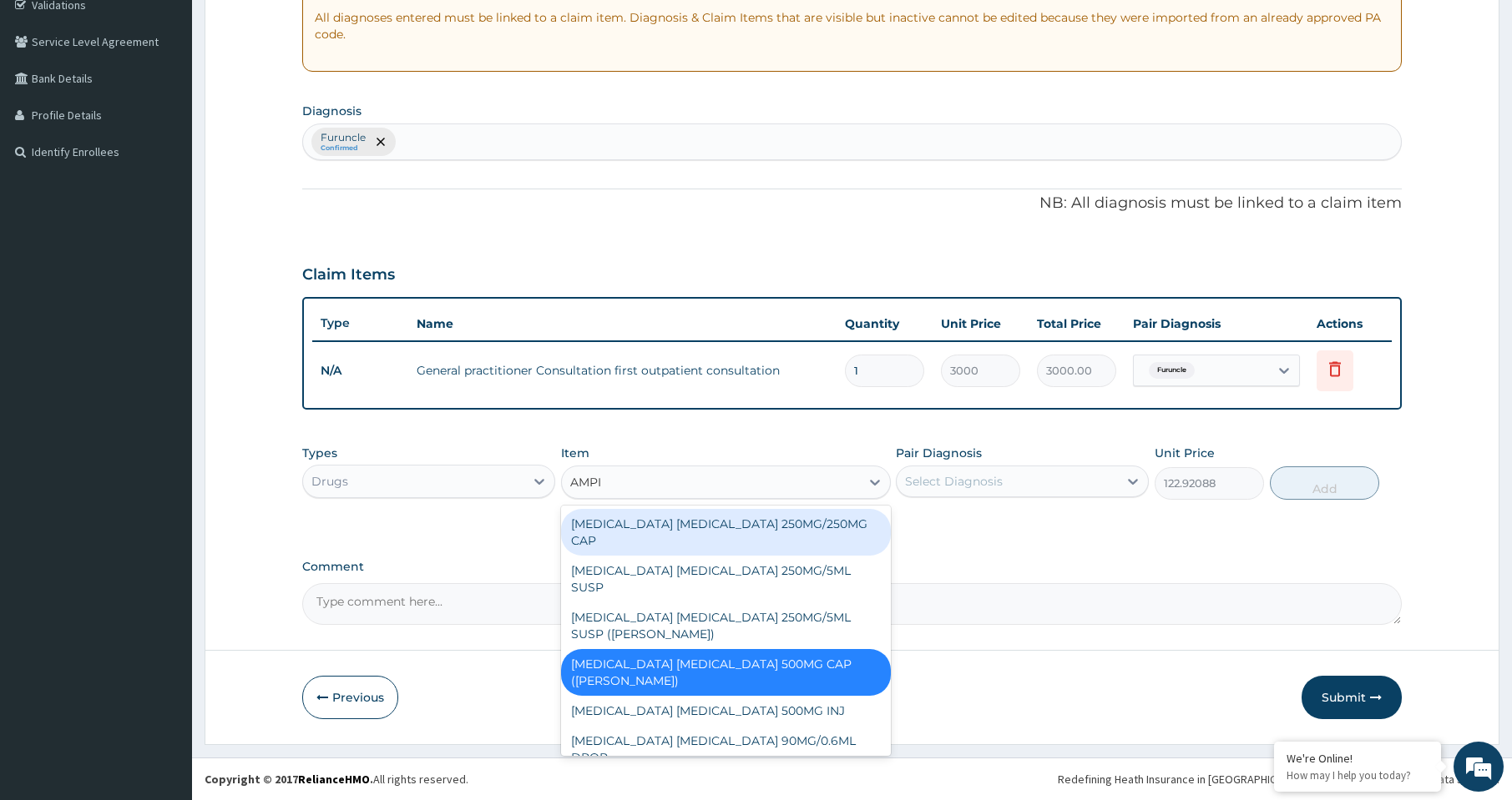
type input "AMPIC"
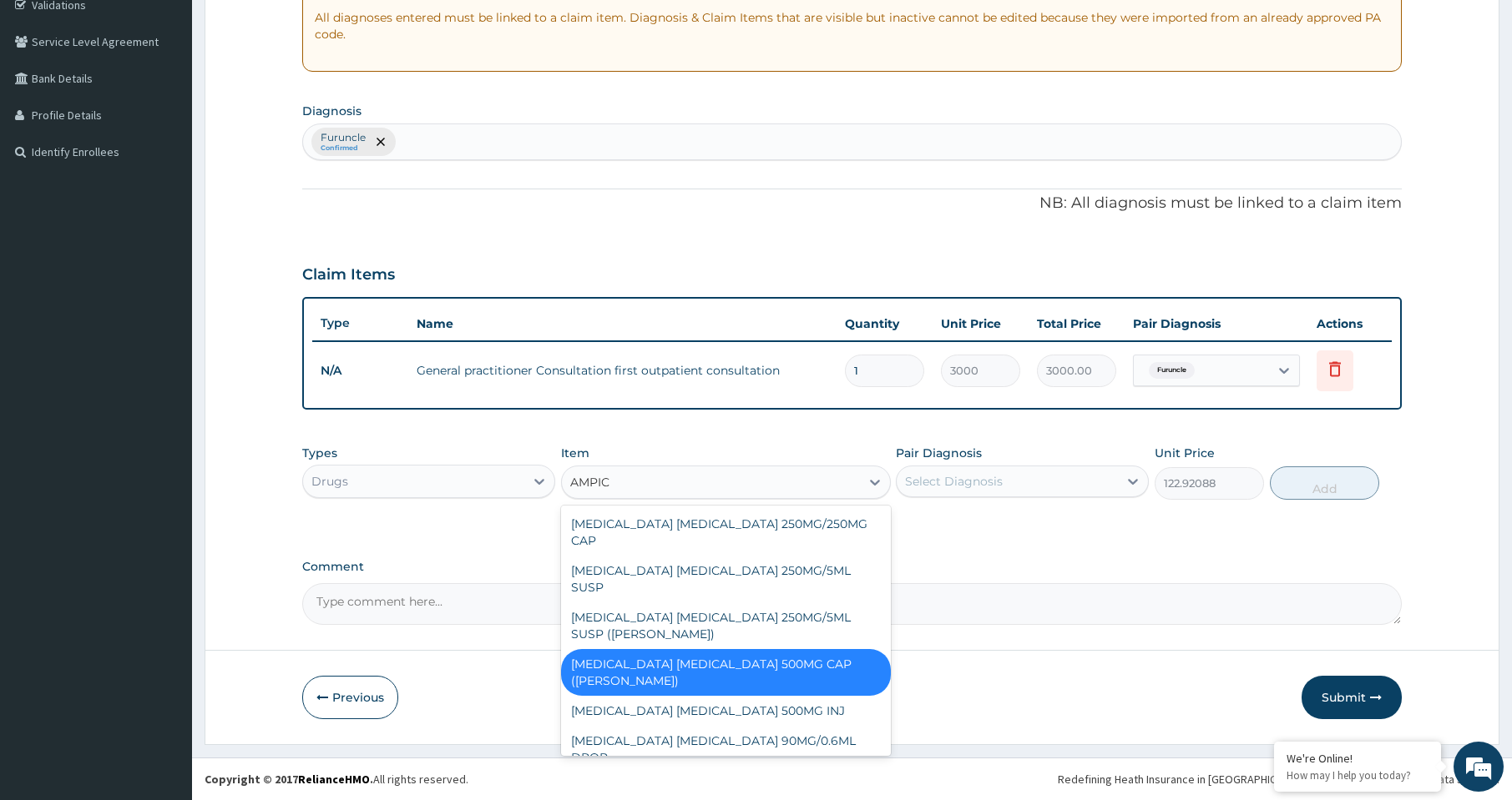
click at [623, 773] on div "RIFAMPICIN 300mg TAB" at bounding box center [727, 788] width 330 height 30
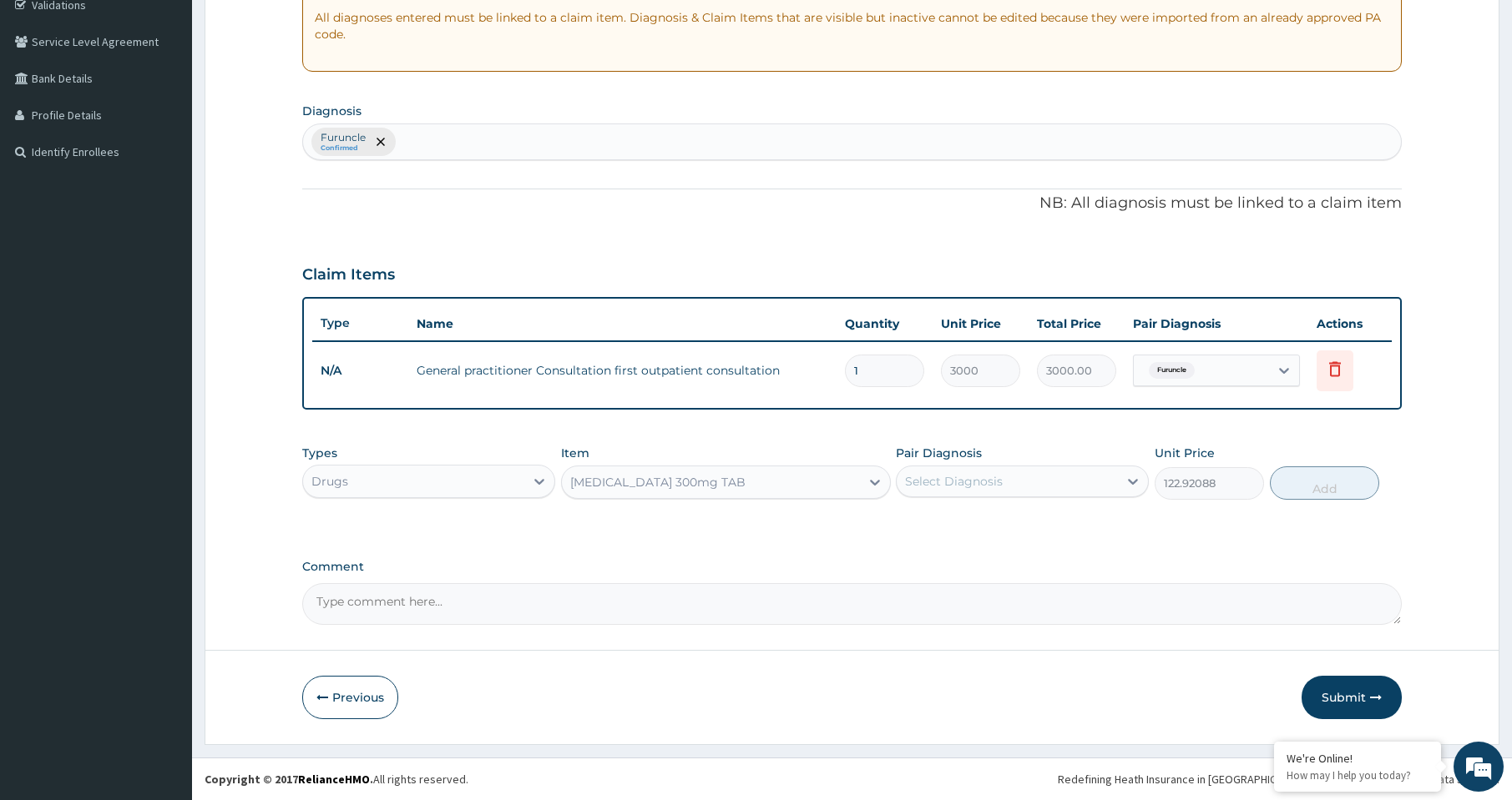
type input "102.375"
click at [999, 483] on div "Select Diagnosis" at bounding box center [954, 481] width 98 height 17
click at [558, 695] on div "Previous Submit" at bounding box center [852, 697] width 1100 height 43
click at [820, 490] on div "RIFAMPICIN 300mg TAB" at bounding box center [711, 482] width 298 height 27
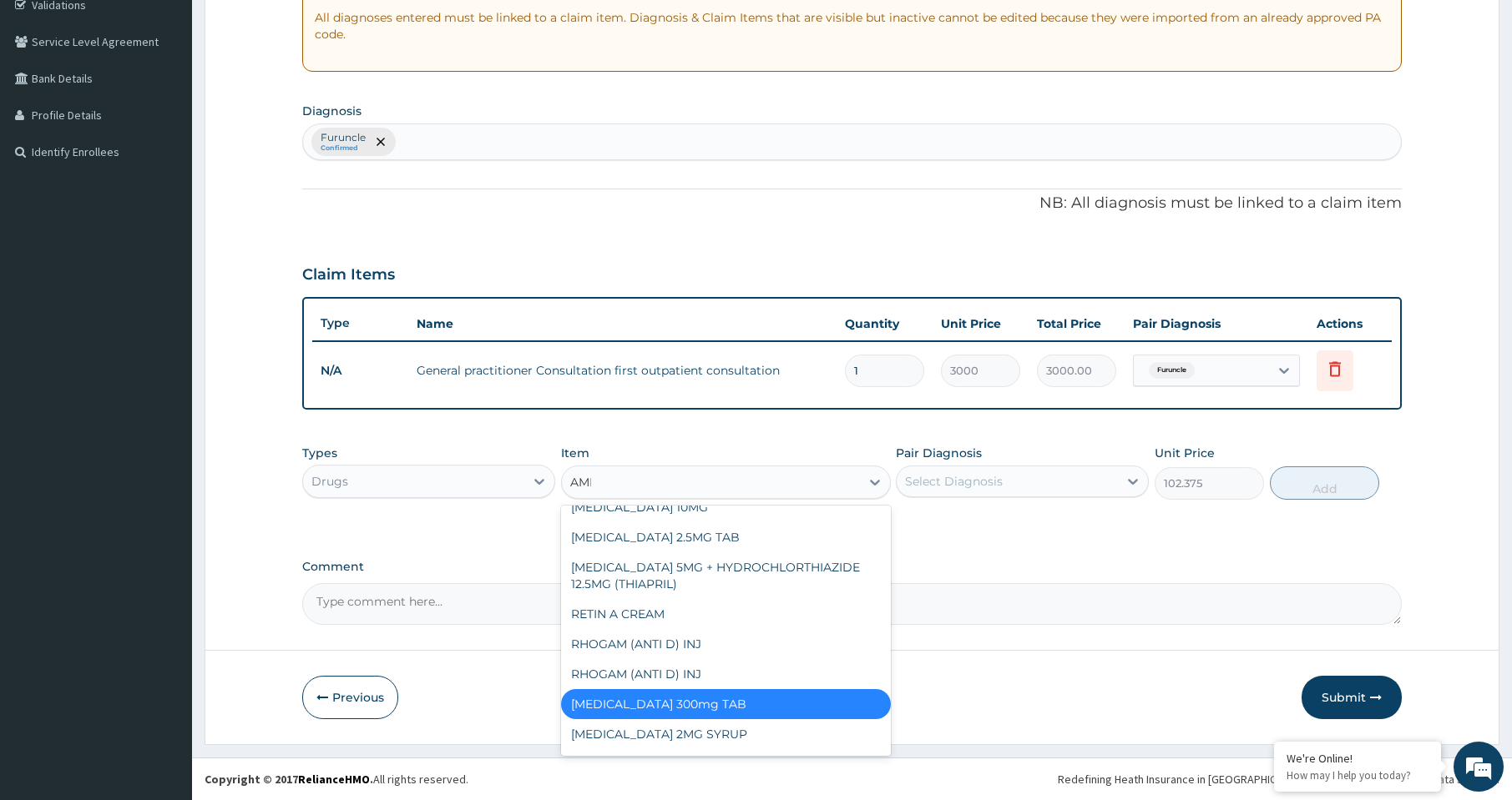
scroll to position [181, 0]
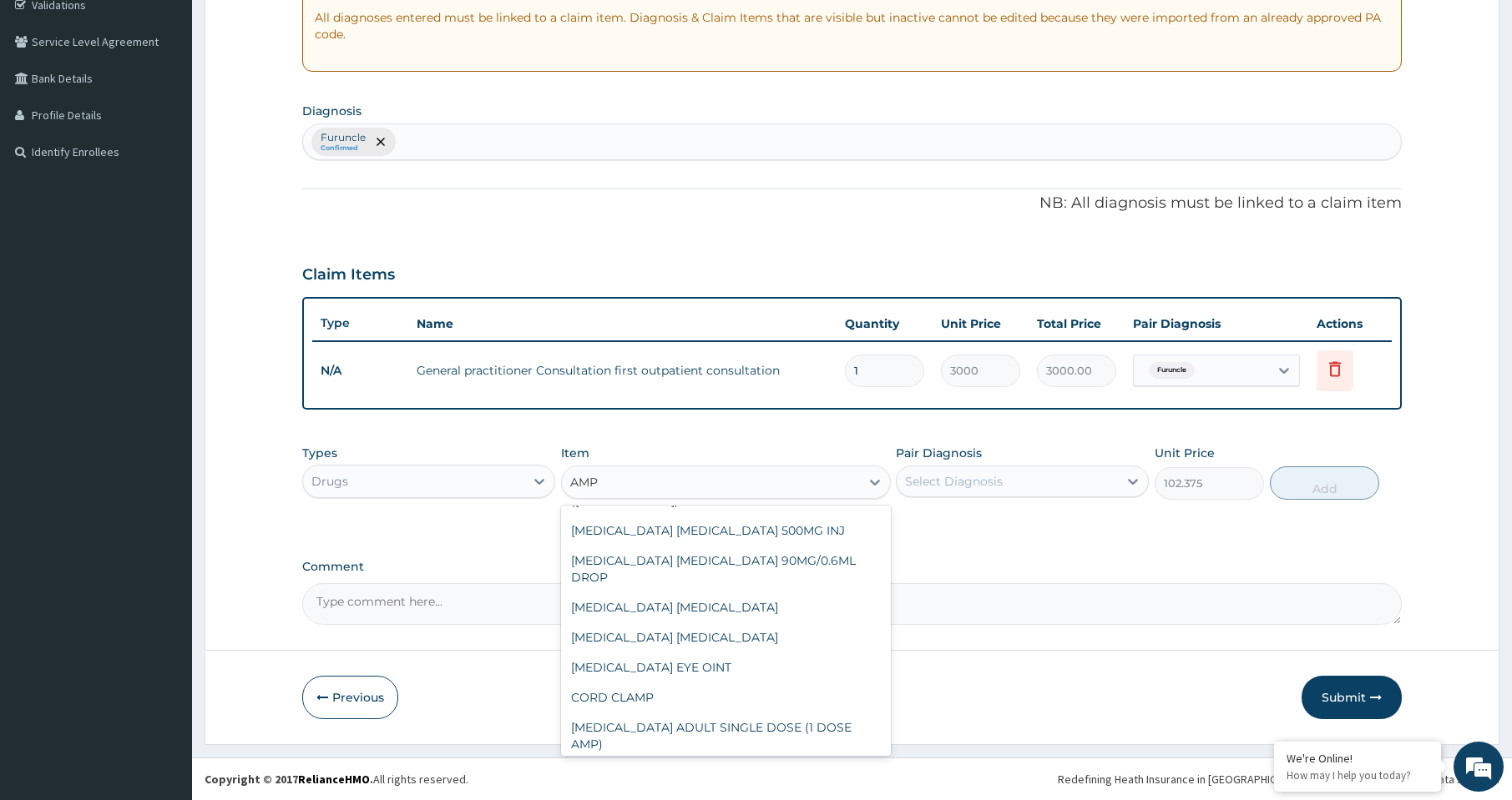
type input "AMPI"
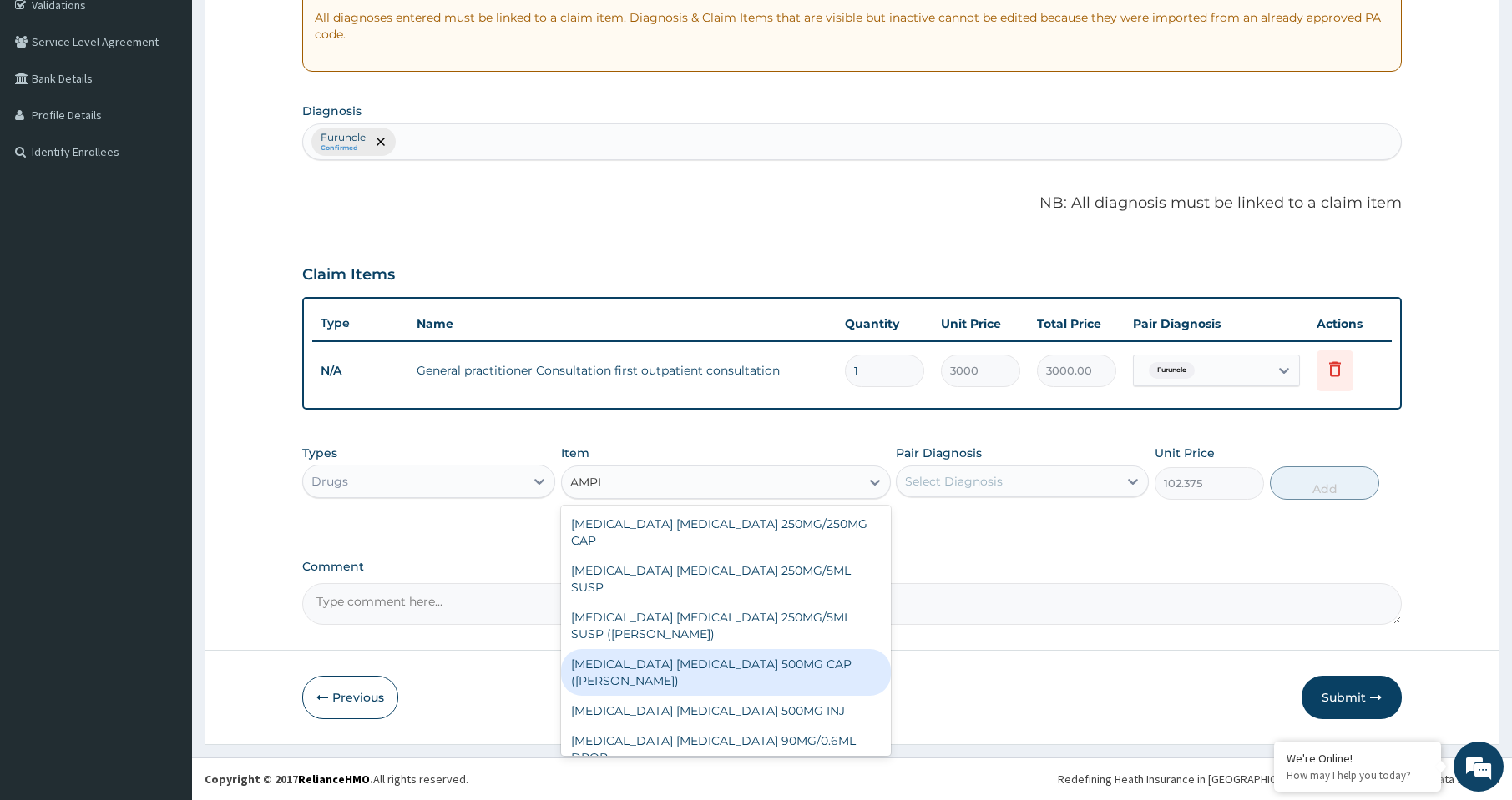
click at [764, 649] on div "AMPICILLIN CLOXACILLIN 500MG CAP (BEECHAM)" at bounding box center [727, 672] width 330 height 47
type input "122.92088"
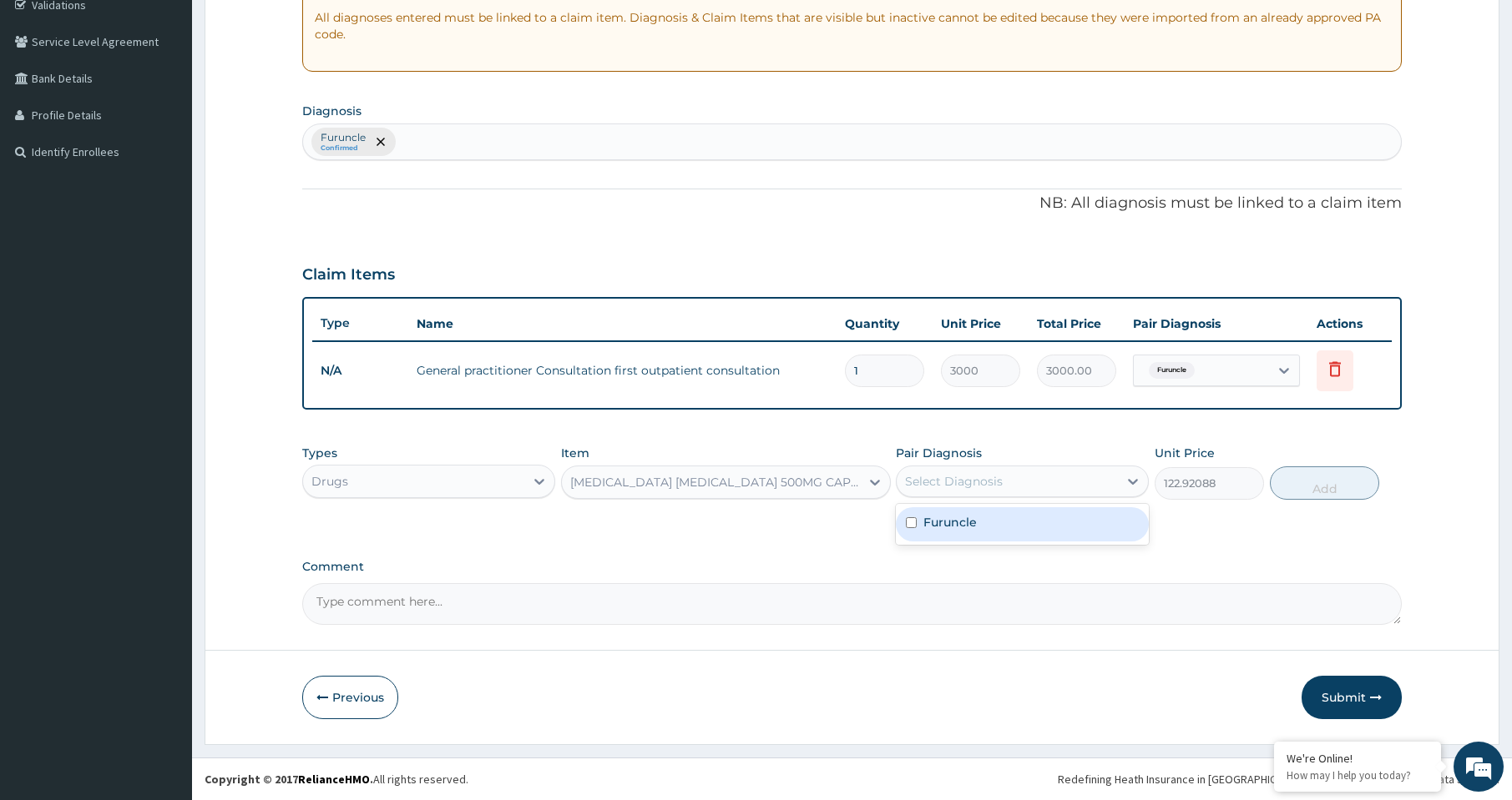
click at [1032, 488] on div "Select Diagnosis" at bounding box center [1007, 481] width 221 height 27
click at [994, 531] on div "Furuncle" at bounding box center [1022, 524] width 253 height 34
checkbox input "true"
click at [1287, 488] on button "Add" at bounding box center [1325, 482] width 110 height 33
type input "0"
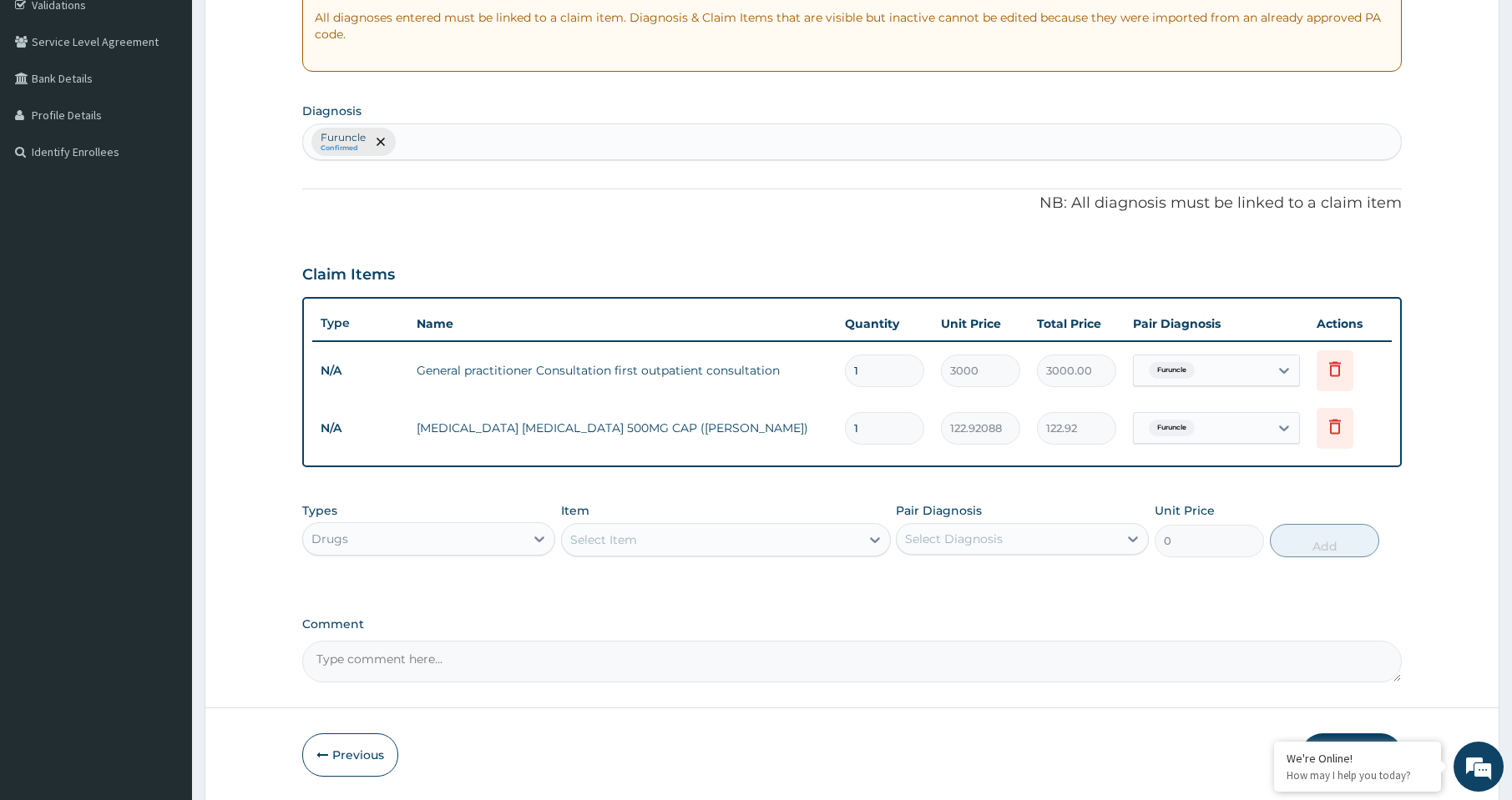
click at [642, 534] on div "Select Item" at bounding box center [711, 539] width 298 height 27
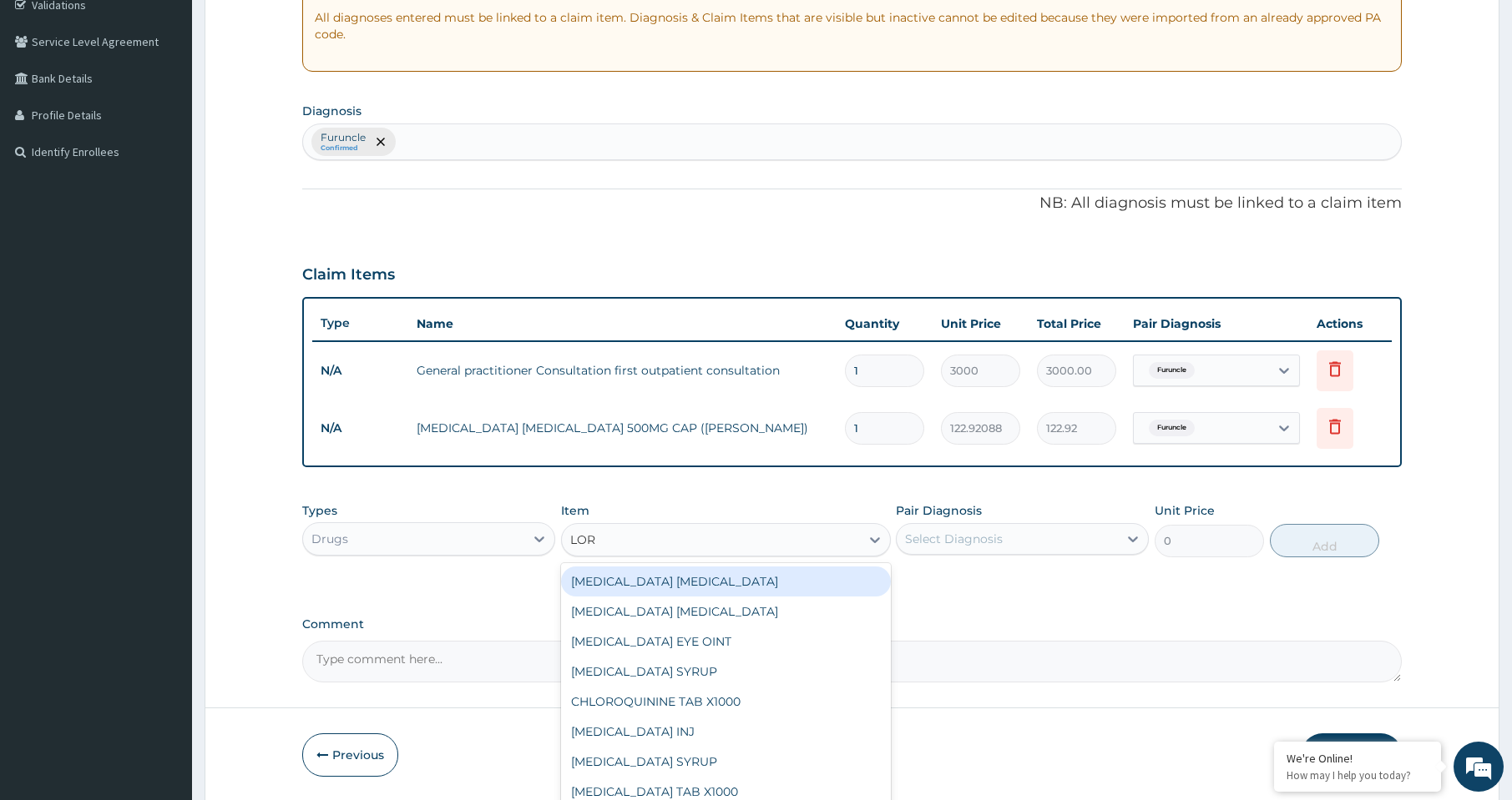
type input "LORA"
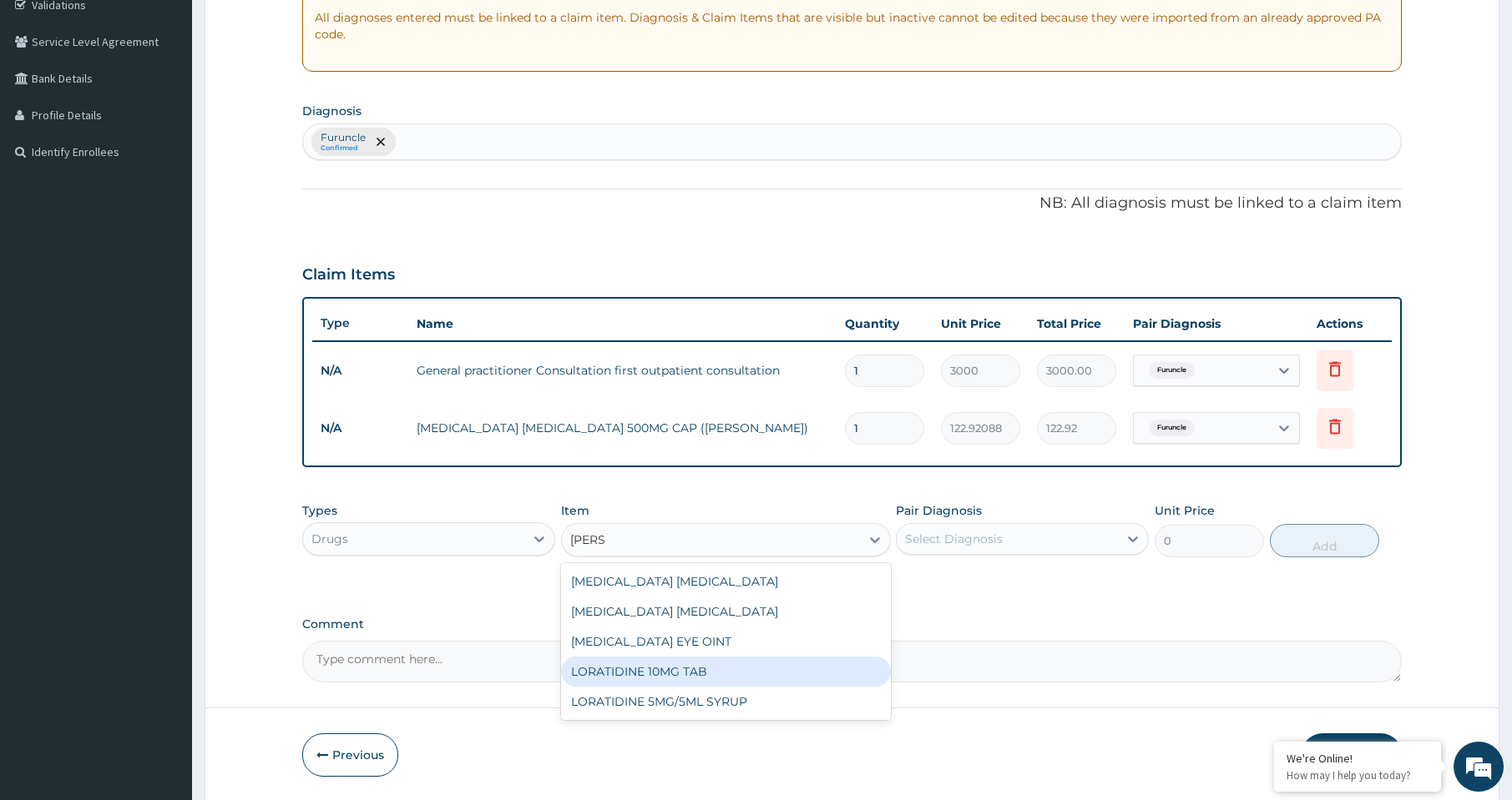
click at [633, 670] on div "LORATIDINE 10MG TAB" at bounding box center [727, 672] width 330 height 30
type input "52.5"
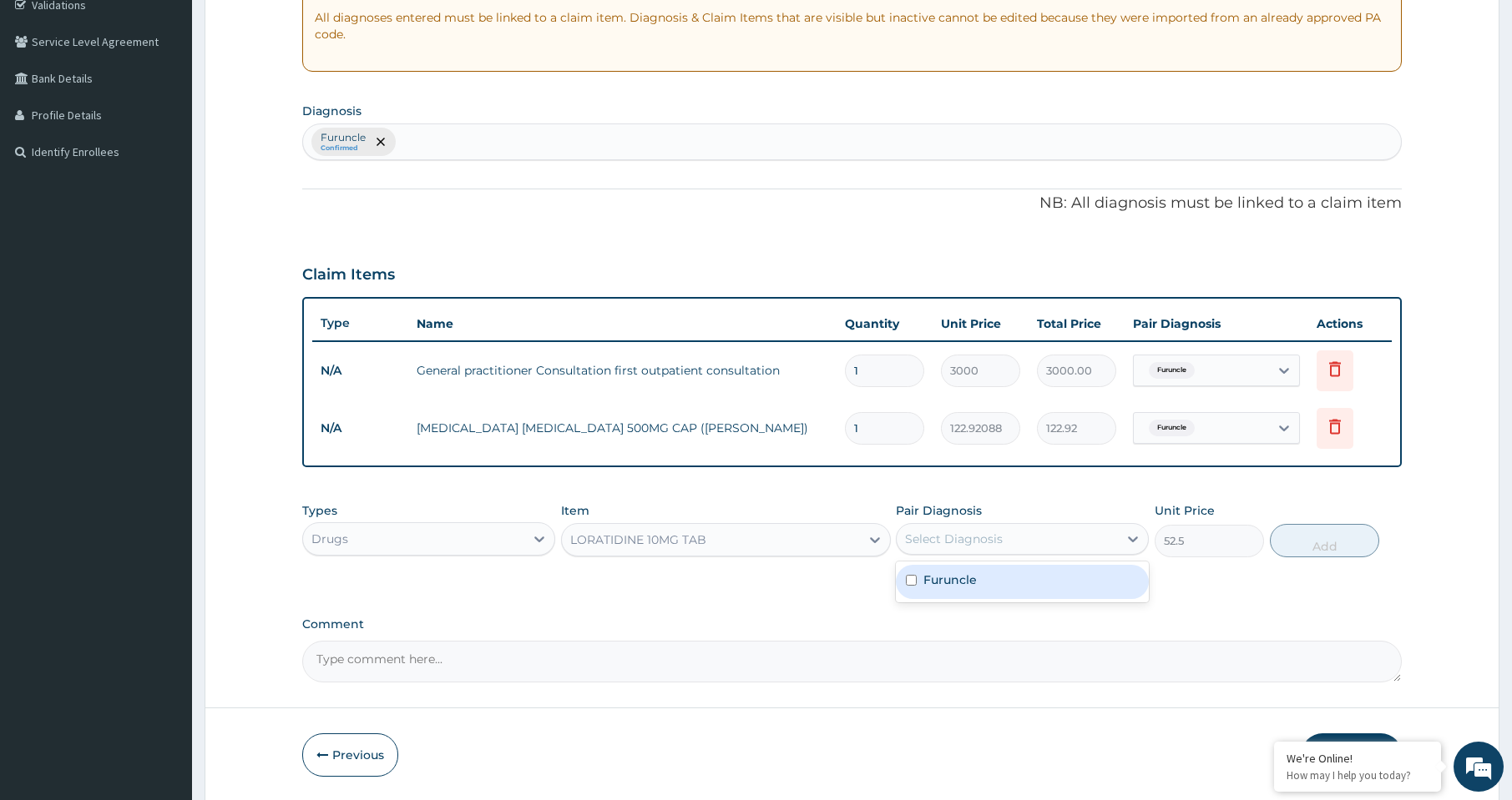
click at [983, 534] on div "Select Diagnosis" at bounding box center [954, 538] width 98 height 17
click at [967, 586] on label "Furuncle" at bounding box center [949, 579] width 53 height 17
checkbox input "true"
click at [1319, 544] on button "Add" at bounding box center [1325, 540] width 110 height 33
type input "0"
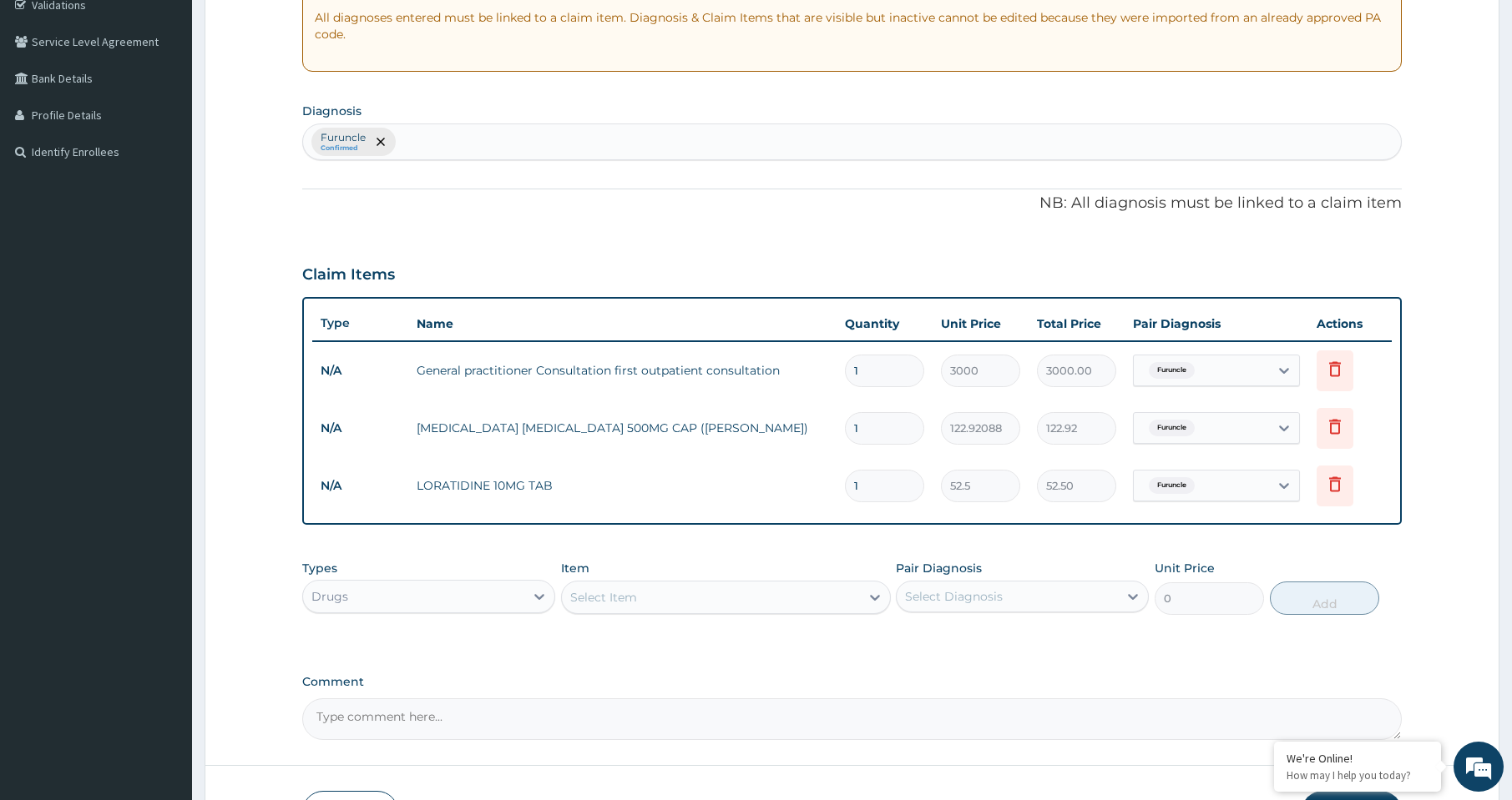
click at [668, 596] on div "Select Item" at bounding box center [711, 597] width 298 height 27
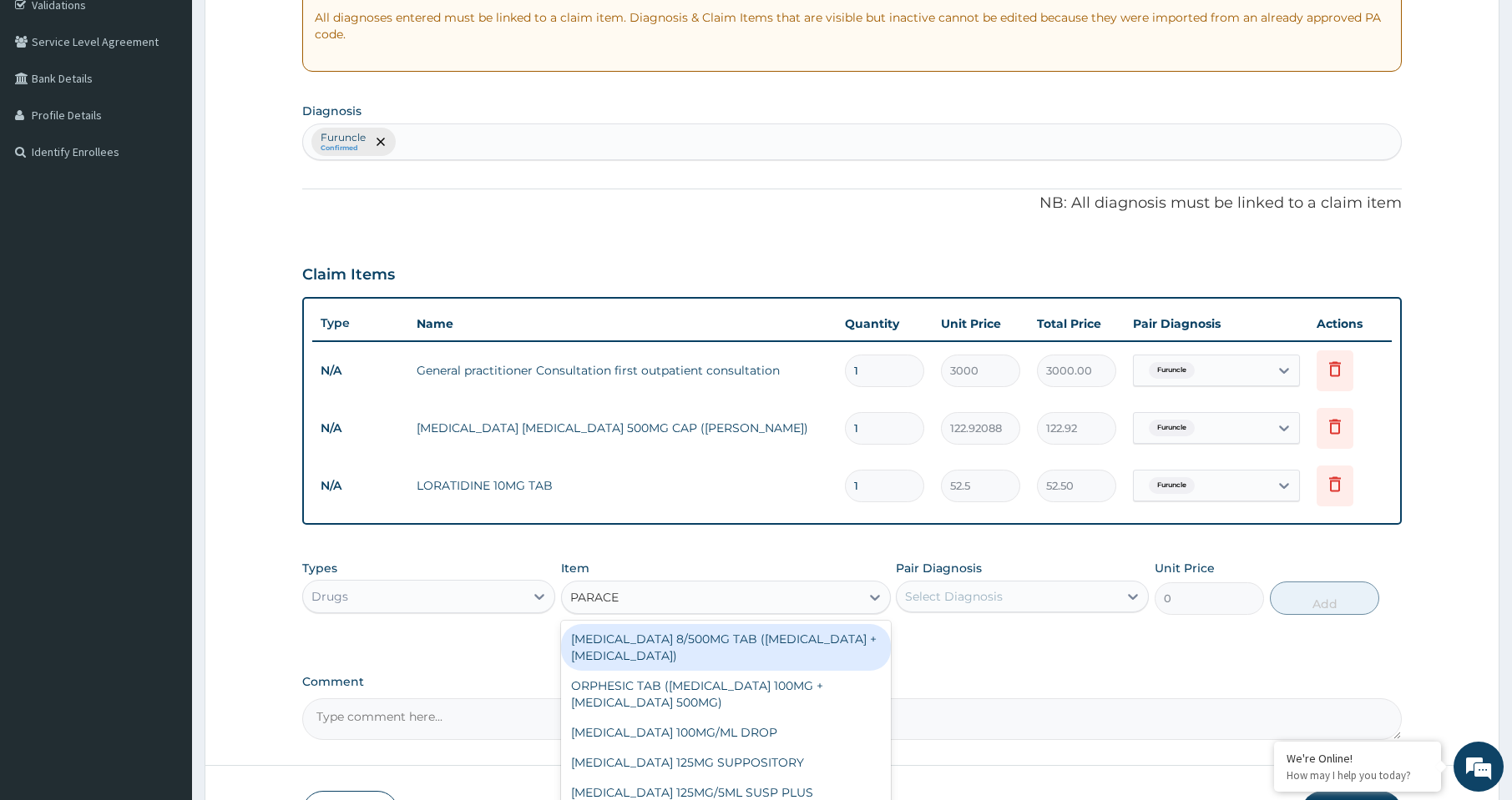
type input "PARACET"
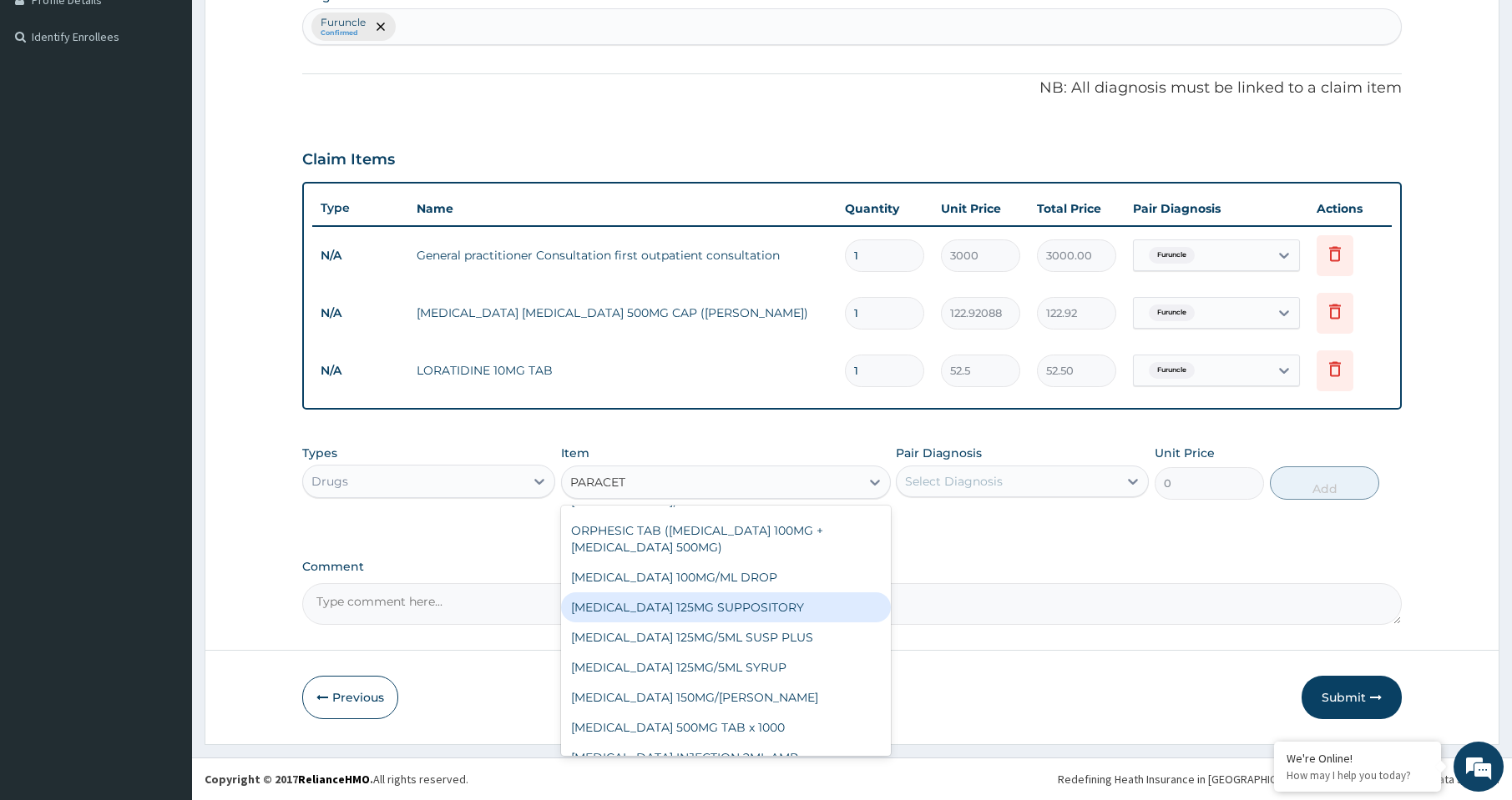
scroll to position [90, 0]
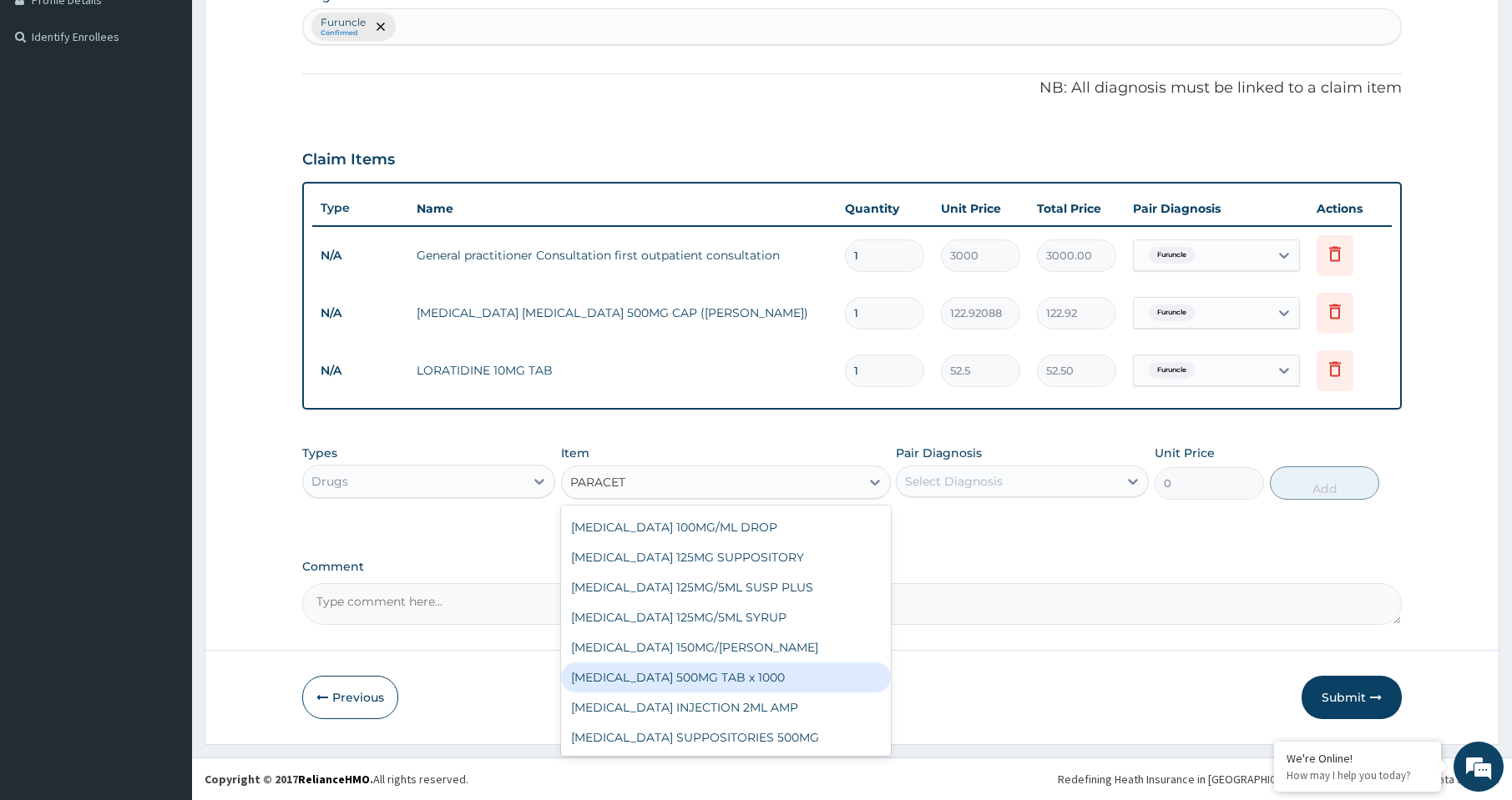
click at [765, 675] on div "PARACETAMOL 500MG TAB x 1000" at bounding box center [727, 678] width 330 height 30
type input "11.025"
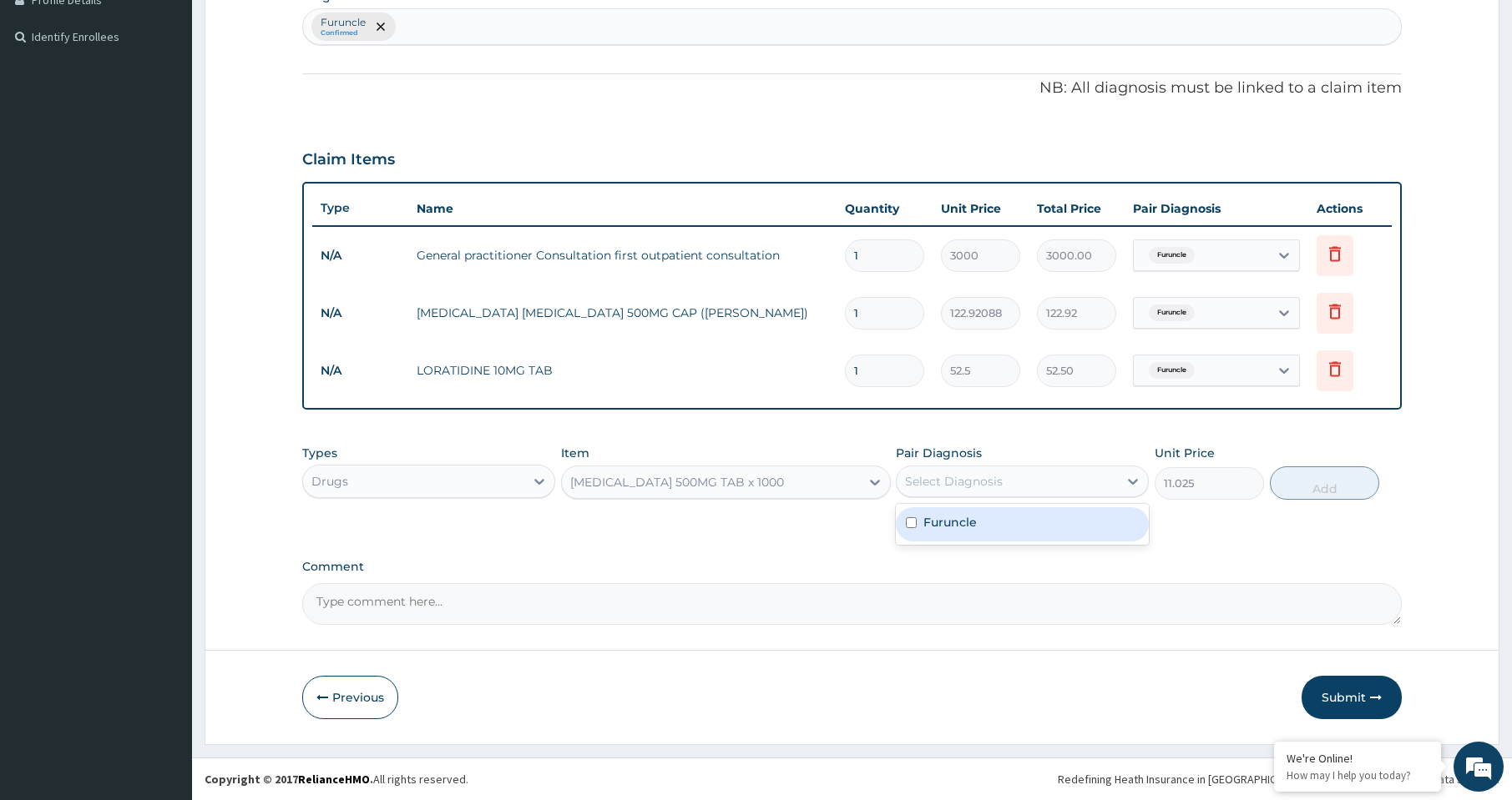
click at [1032, 487] on div "Select Diagnosis" at bounding box center [1007, 481] width 221 height 27
click at [1013, 523] on div "Furuncle" at bounding box center [1022, 524] width 253 height 34
checkbox input "true"
click at [1324, 484] on button "Add" at bounding box center [1325, 482] width 110 height 33
type input "0"
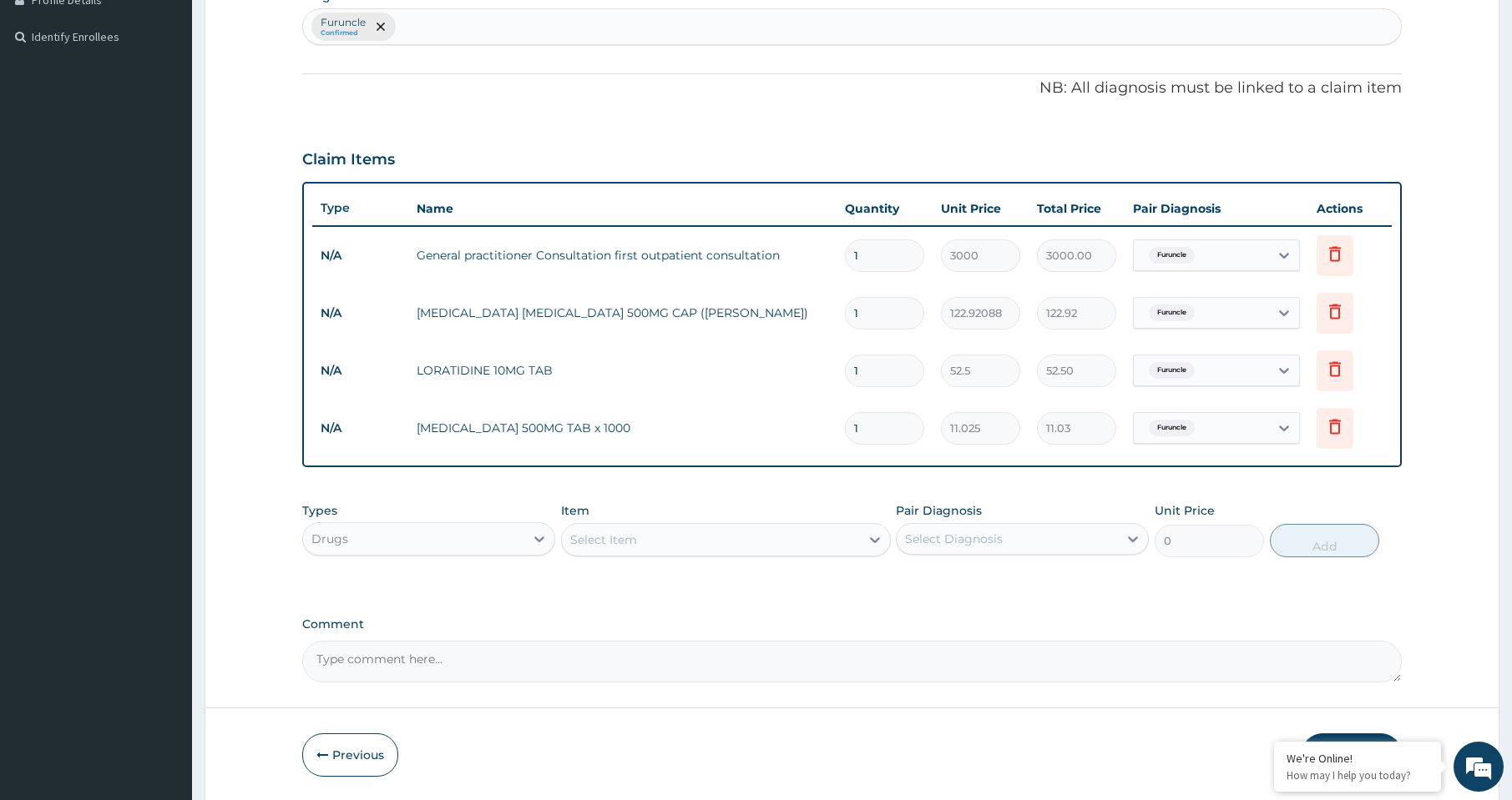
drag, startPoint x: 869, startPoint y: 423, endPoint x: 836, endPoint y: 432, distance: 34.2
click at [836, 432] on td "1" at bounding box center [884, 427] width 96 height 49
type input "3"
type input "33.08"
type input "30"
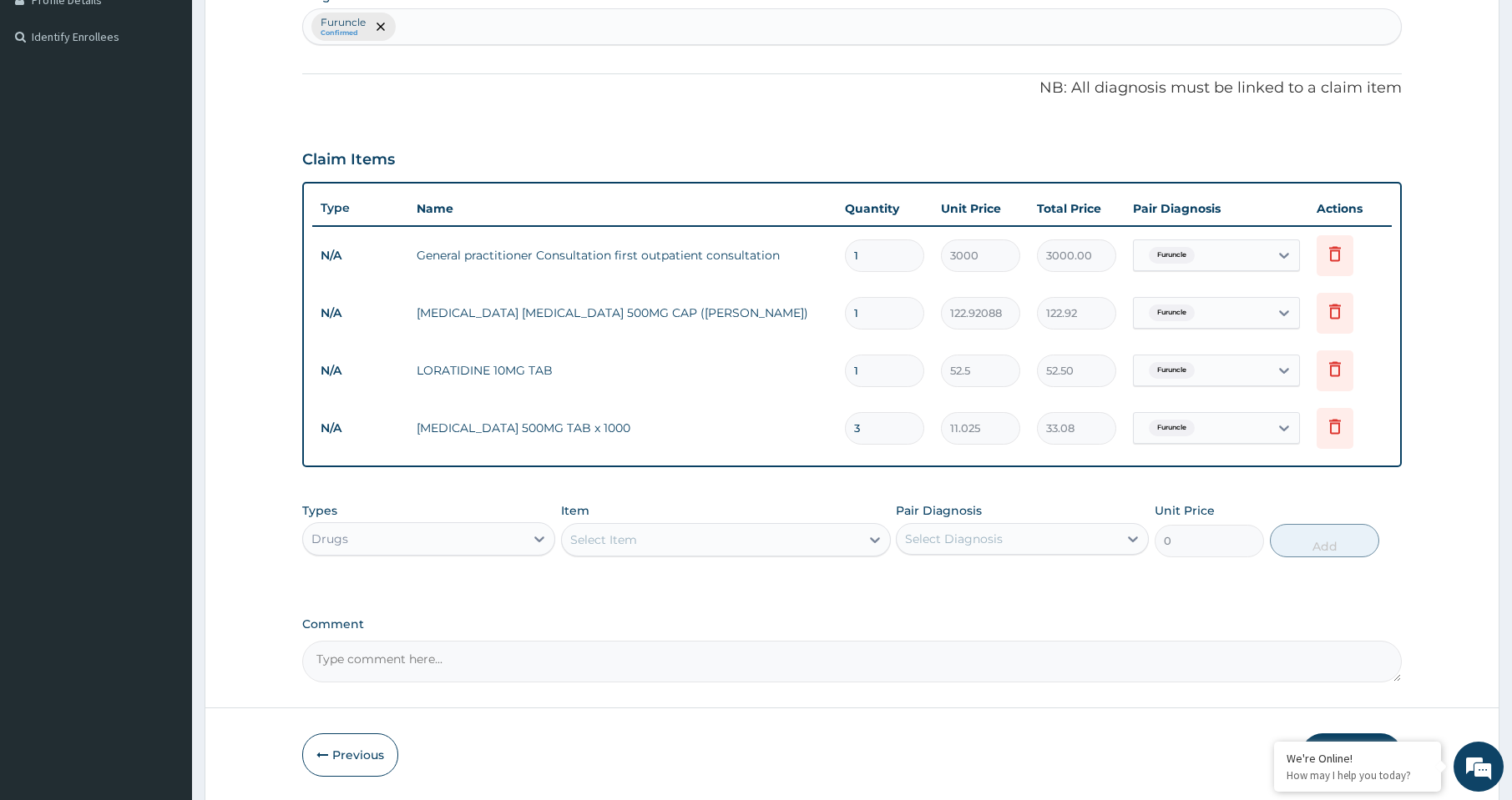
type input "330.75"
type input "30"
drag, startPoint x: 882, startPoint y: 380, endPoint x: 831, endPoint y: 374, distance: 51.4
click at [831, 374] on tr "N/A LORATIDINE 10MG TAB 1 52.5 52.50 Furuncle Delete" at bounding box center [852, 372] width 1080 height 58
type input "7"
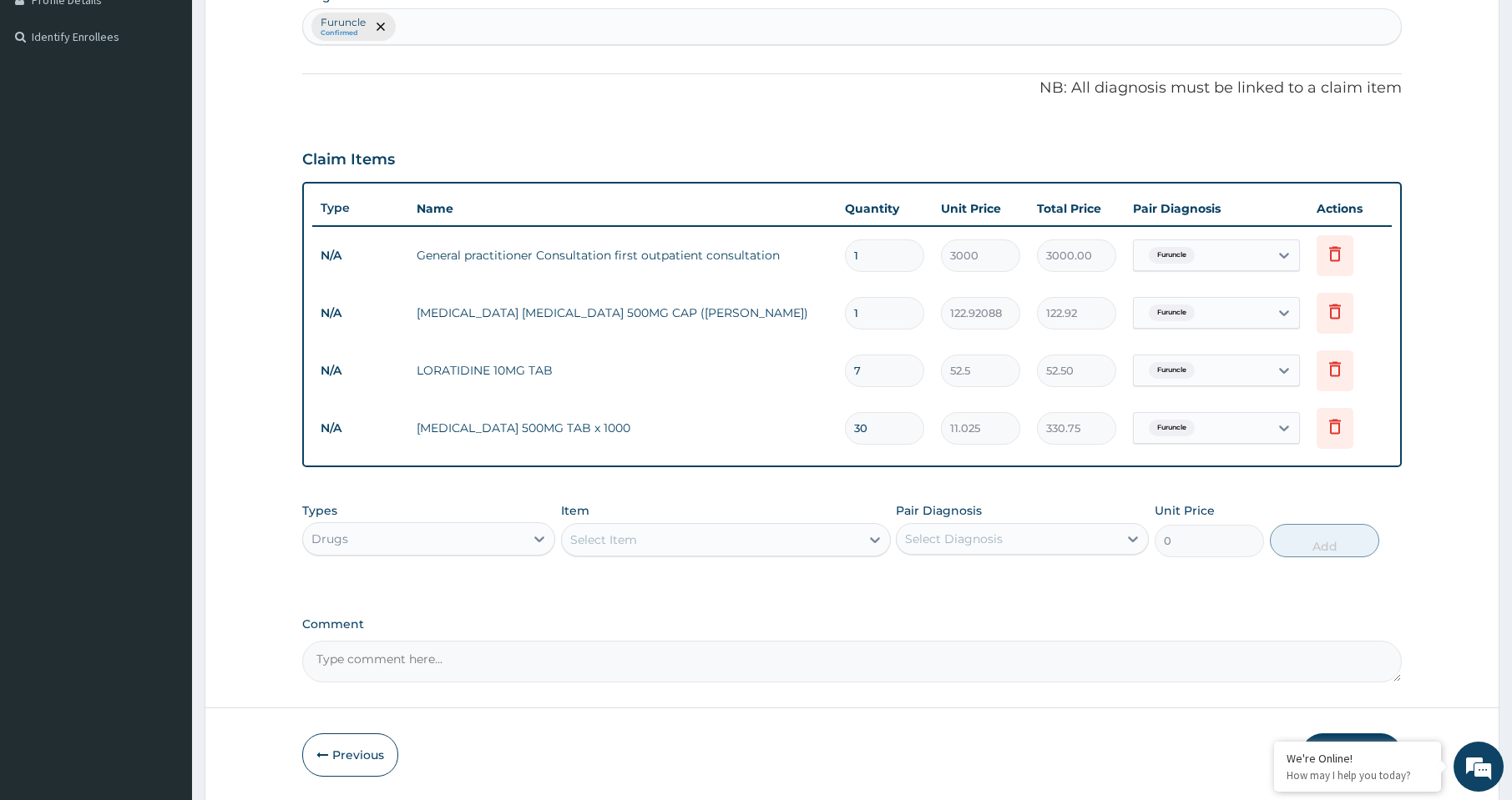
type input "367.50"
type input "7"
drag, startPoint x: 883, startPoint y: 316, endPoint x: 819, endPoint y: 322, distance: 64.3
click at [819, 322] on tr "N/A AMPICILLIN CLOXACILLIN 500MG CAP (BEECHAM) 1 122.92088 122.92 Furuncle Dele…" at bounding box center [852, 314] width 1080 height 58
type input "7"
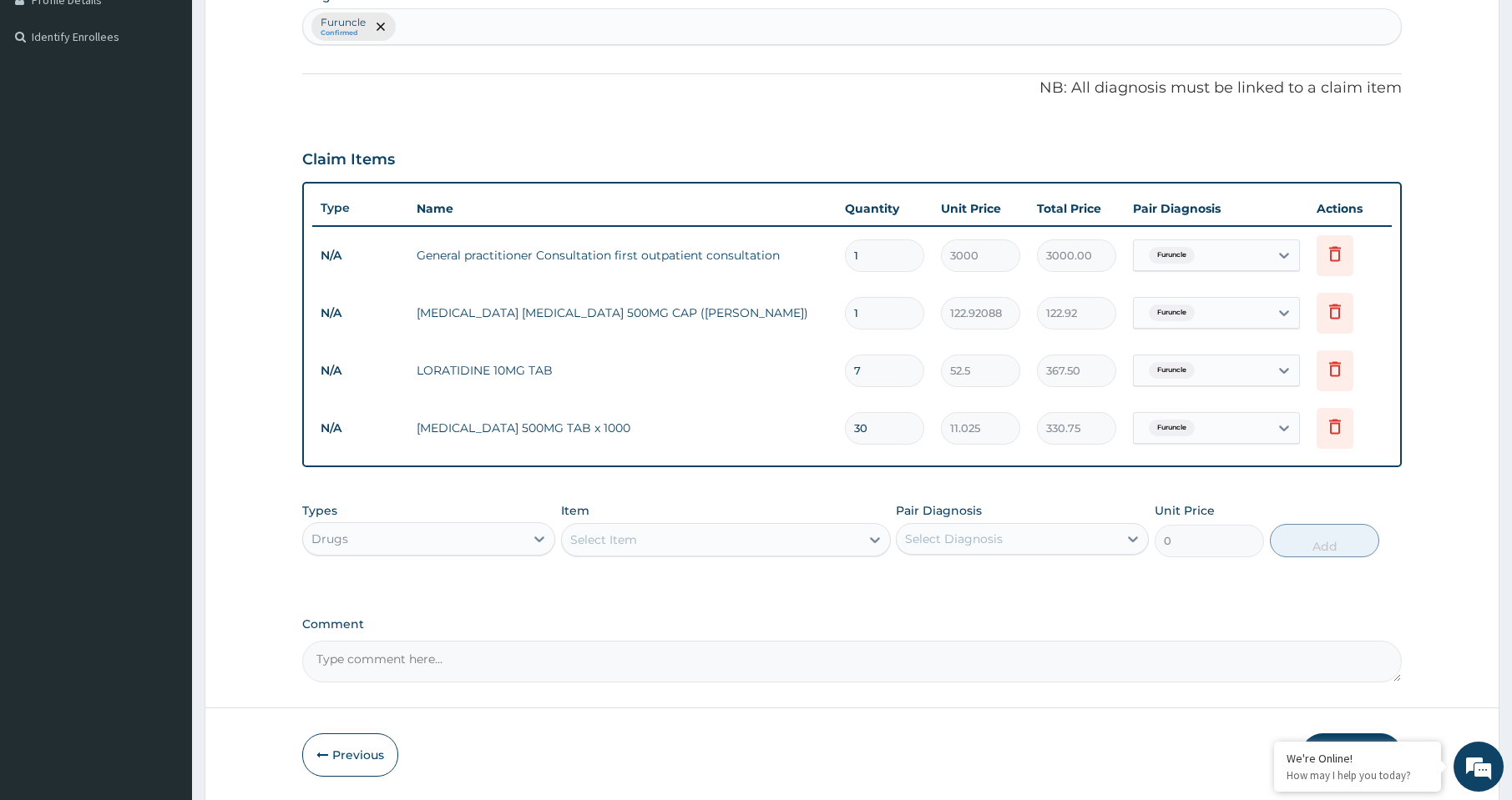
type input "860.45"
type input "7"
click at [1058, 494] on div "Types Drugs Item Select Item Pair Diagnosis Select Diagnosis Unit Price 0 Add" at bounding box center [852, 530] width 1100 height 72
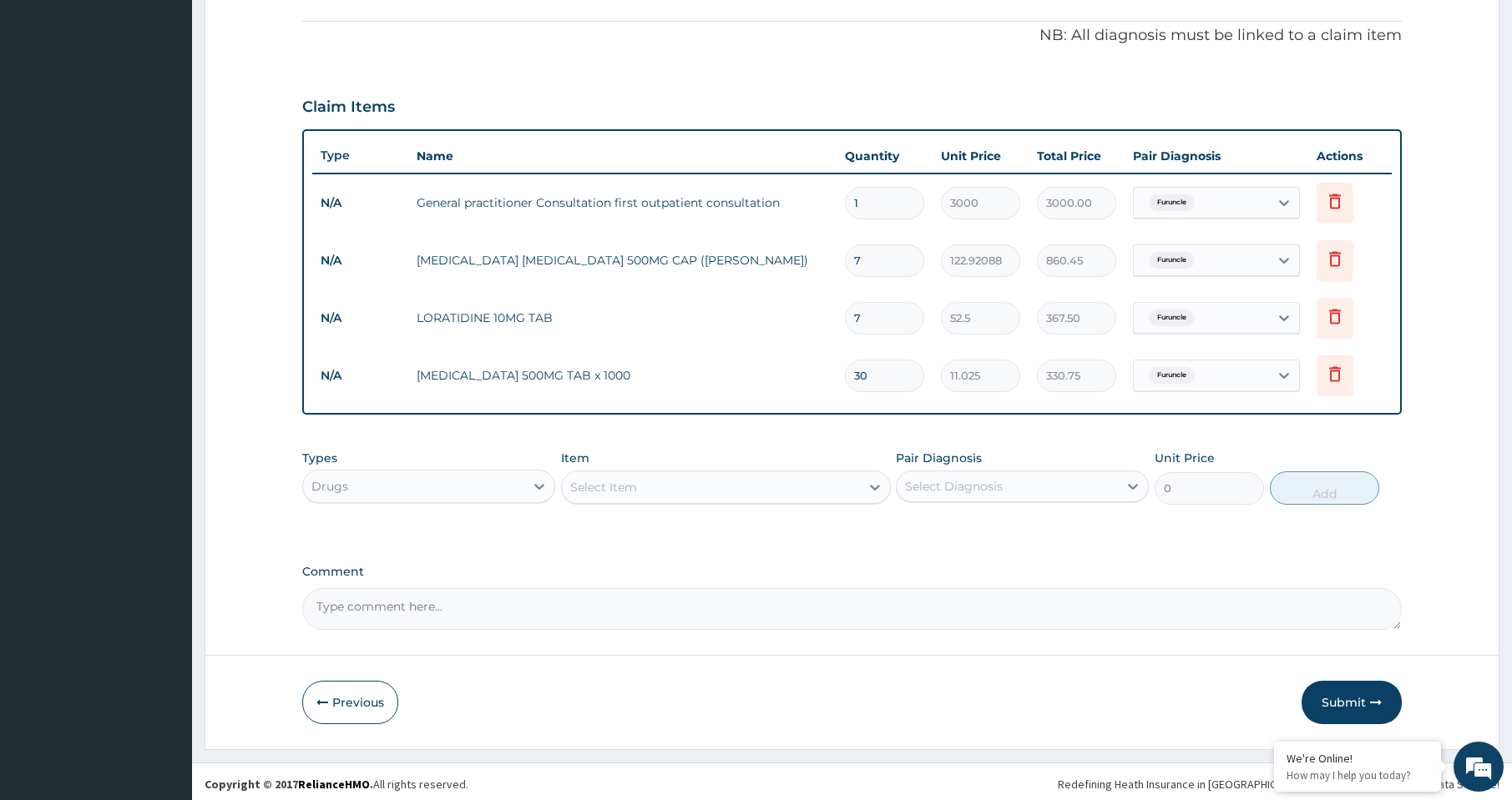
scroll to position [495, 0]
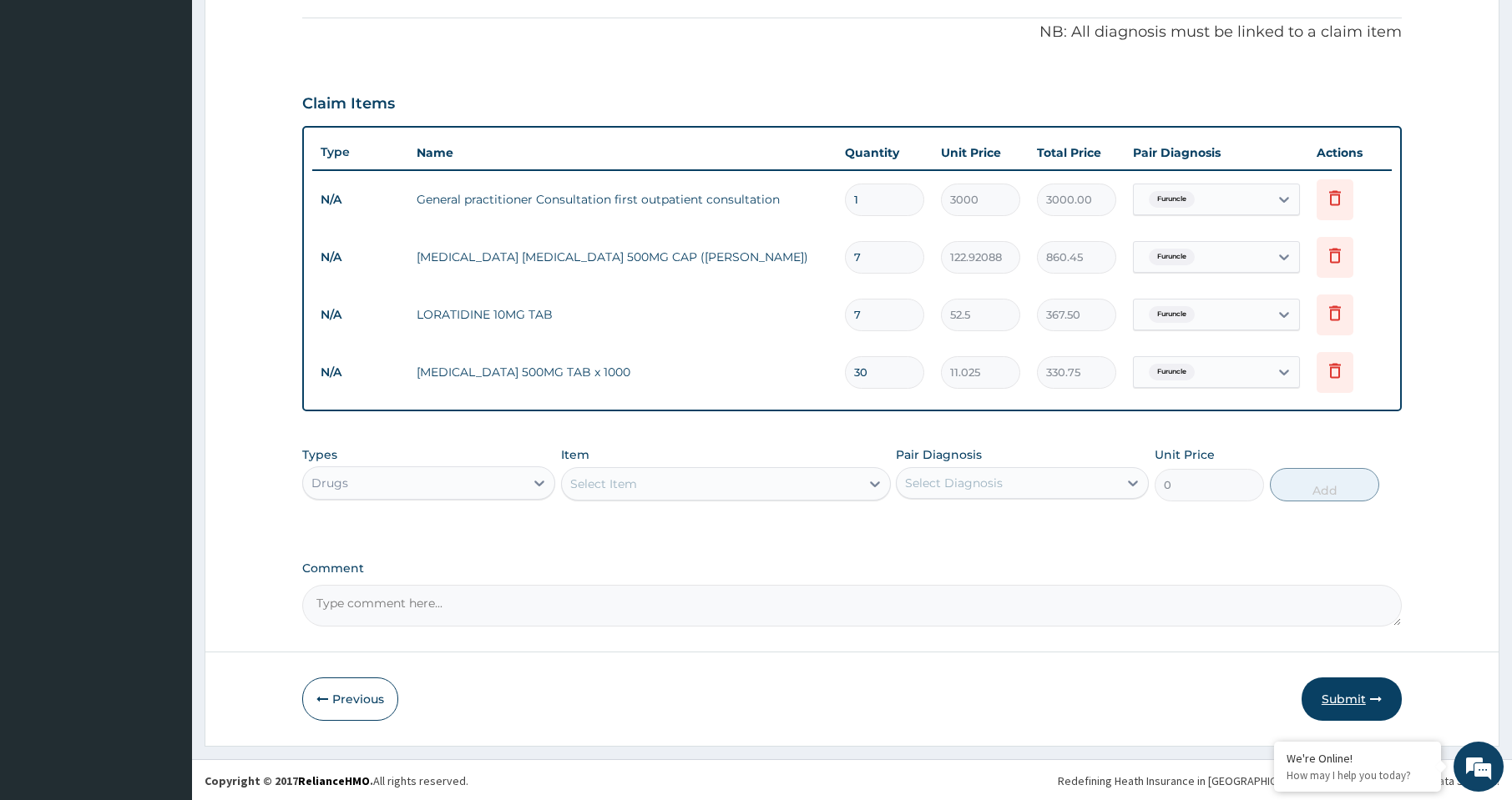
click at [1369, 689] on button "Submit" at bounding box center [1352, 699] width 100 height 43
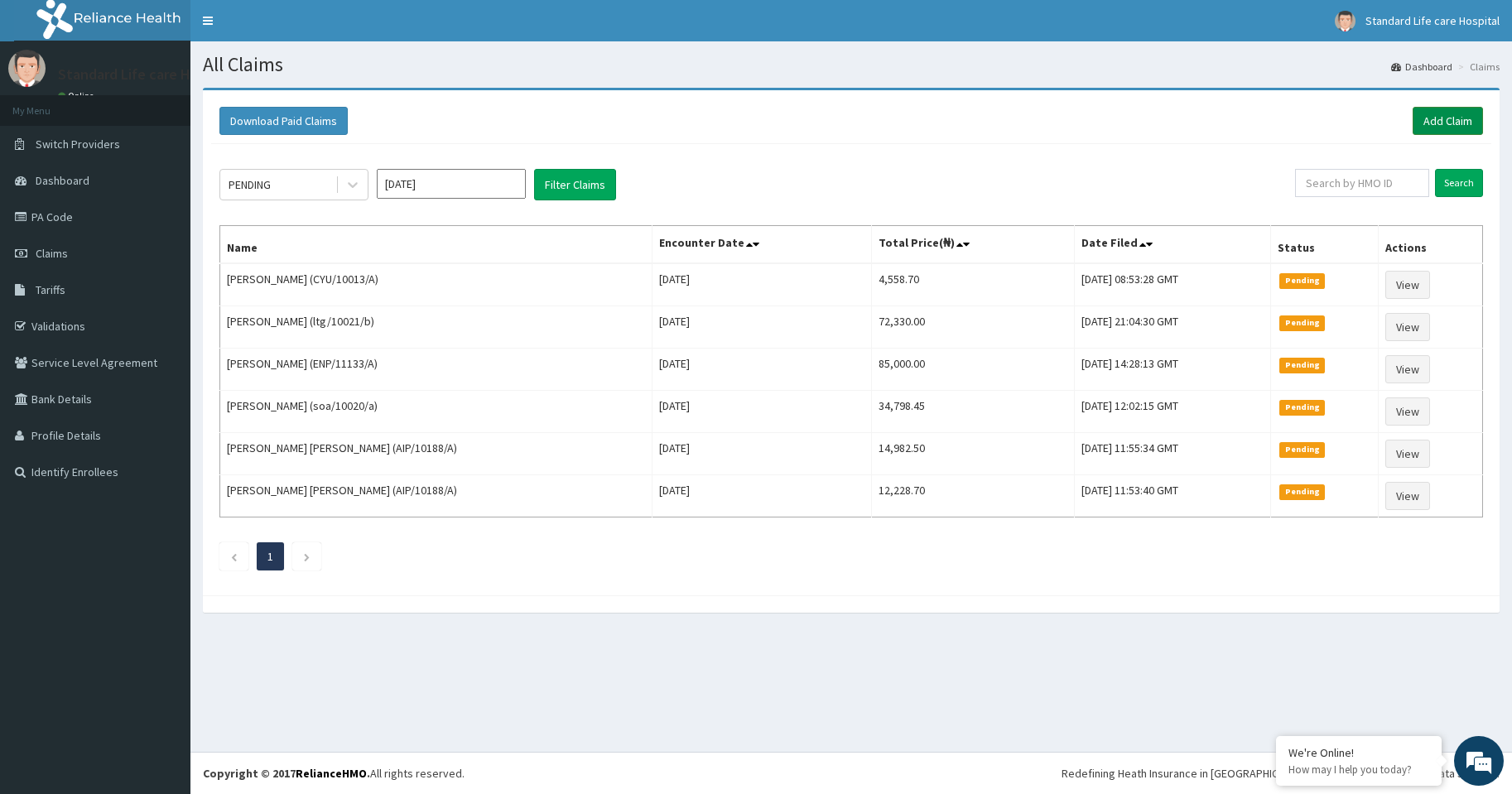
click at [1449, 111] on link "Add Claim" at bounding box center [1448, 121] width 70 height 28
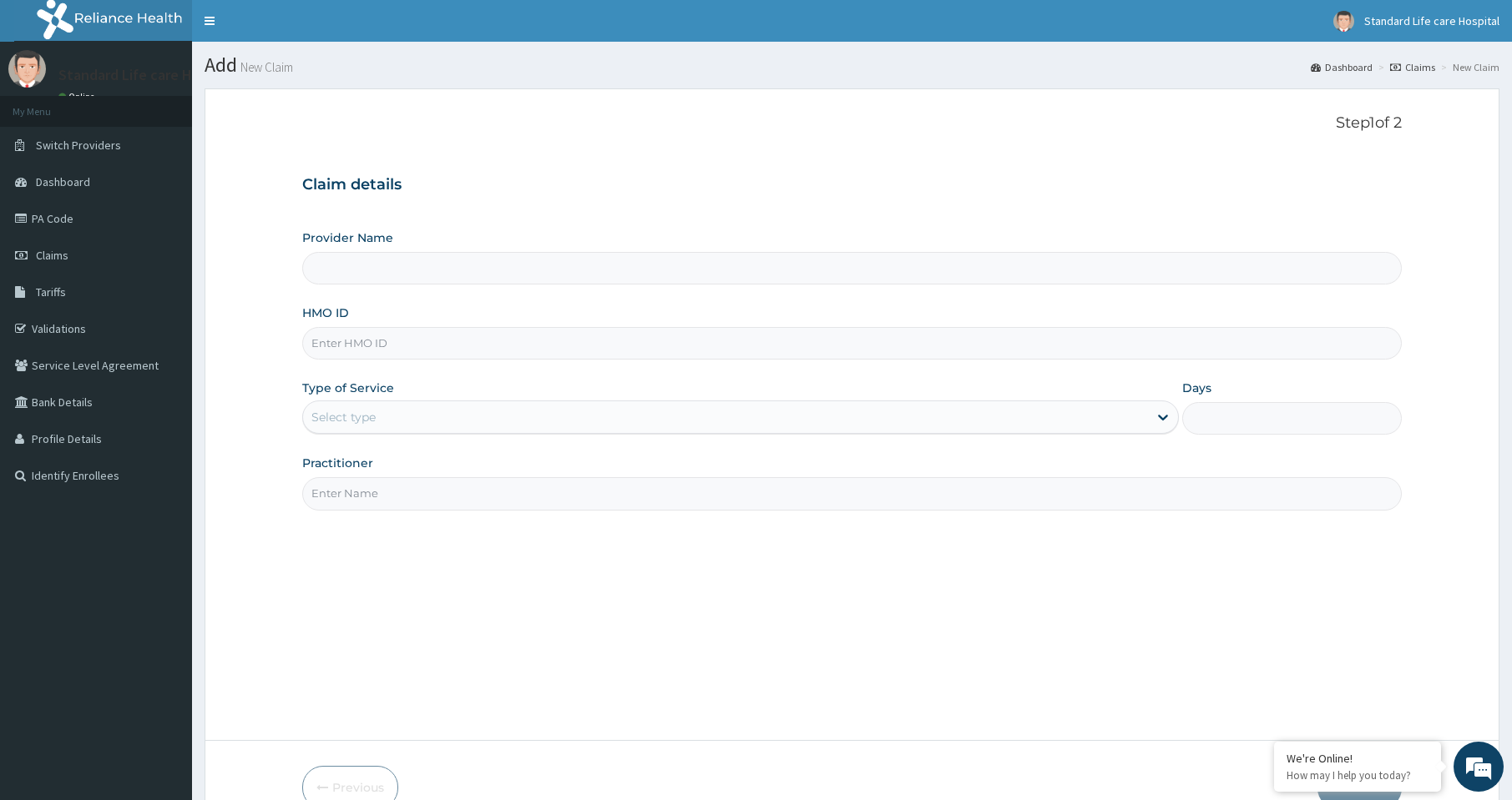
click at [386, 343] on input "HMO ID" at bounding box center [852, 344] width 1100 height 33
